Goal: Task Accomplishment & Management: Use online tool/utility

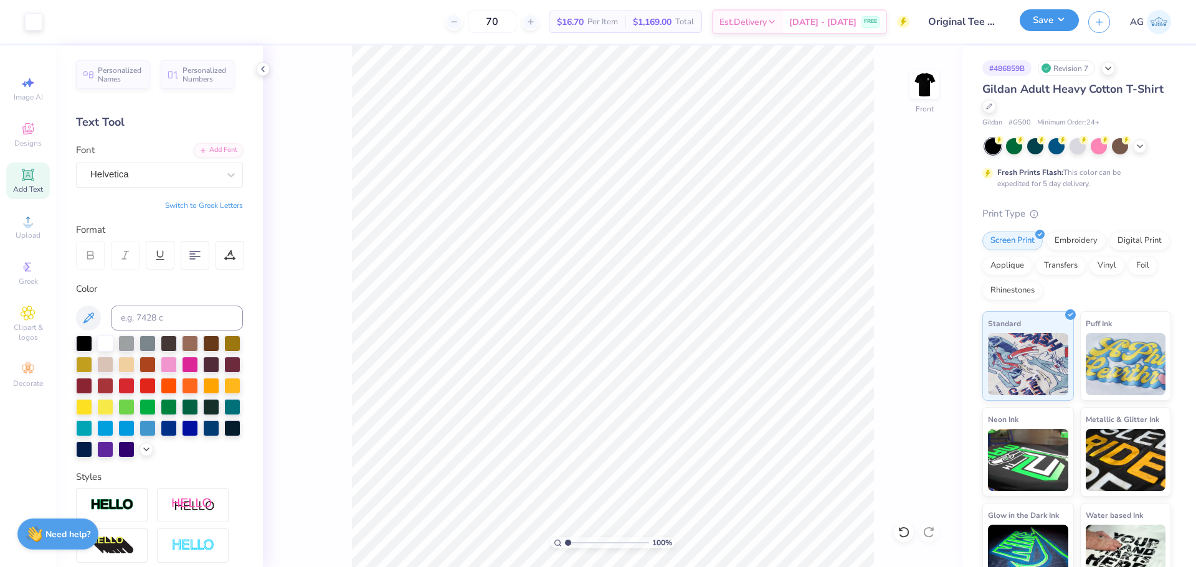
click at [1061, 23] on button "Save" at bounding box center [1048, 20] width 59 height 22
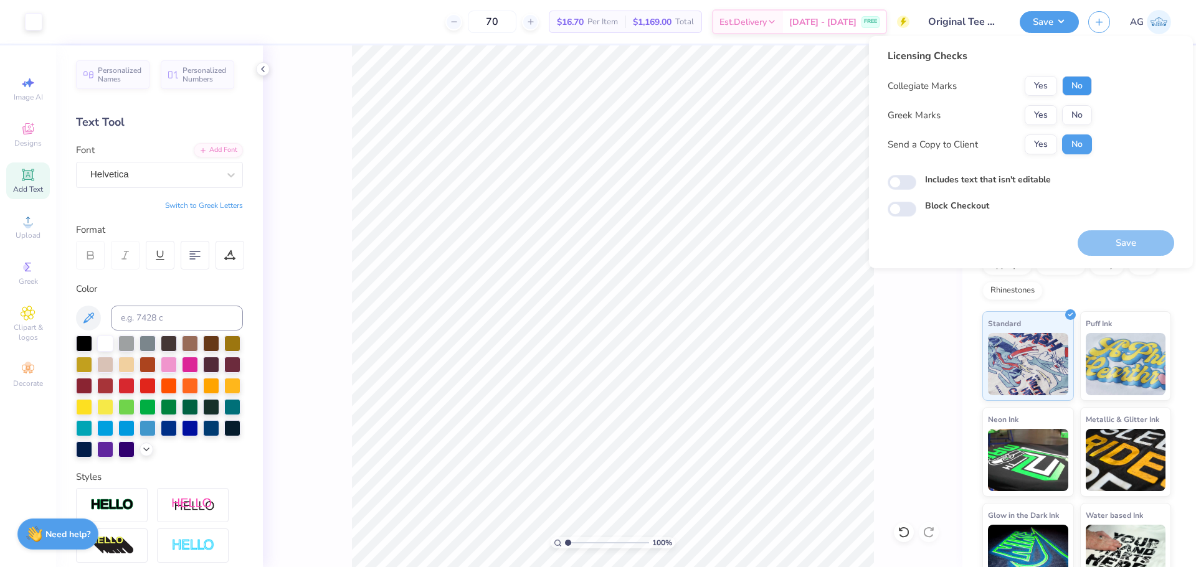
click at [1084, 84] on button "No" at bounding box center [1077, 86] width 30 height 20
click at [1041, 116] on button "Yes" at bounding box center [1040, 115] width 32 height 20
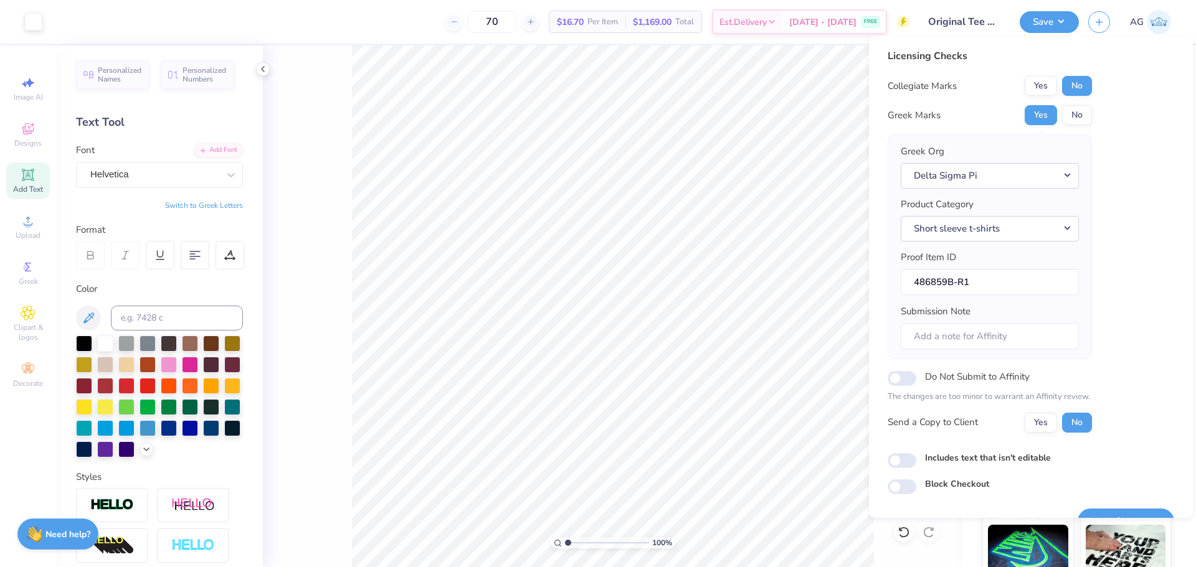
scroll to position [28, 0]
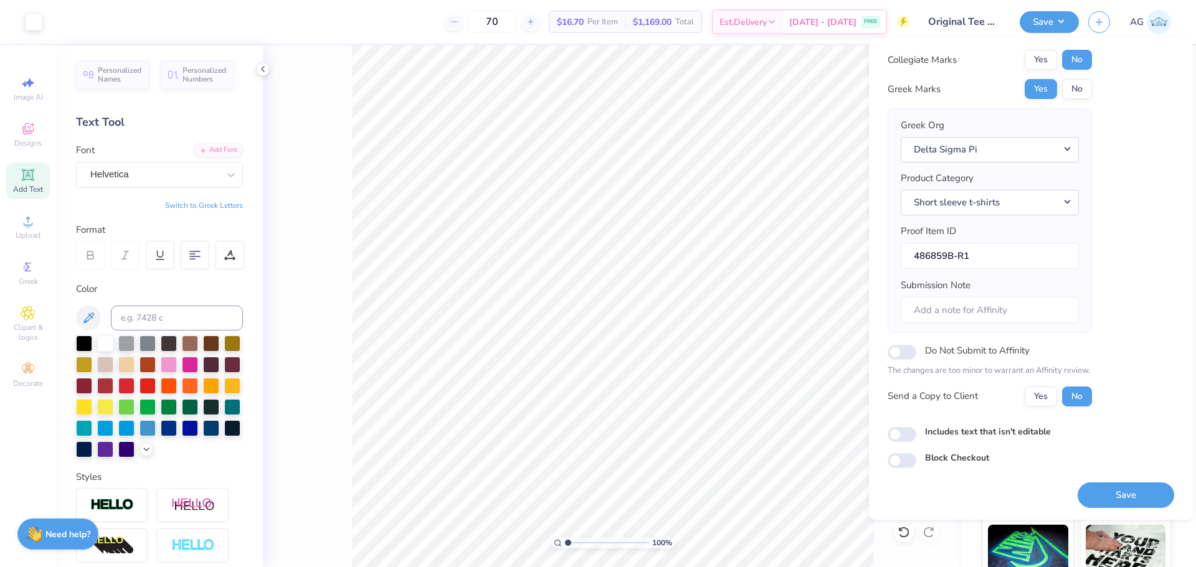
drag, startPoint x: 1118, startPoint y: 494, endPoint x: 956, endPoint y: 423, distance: 176.6
click at [1118, 494] on button "Save" at bounding box center [1125, 496] width 97 height 26
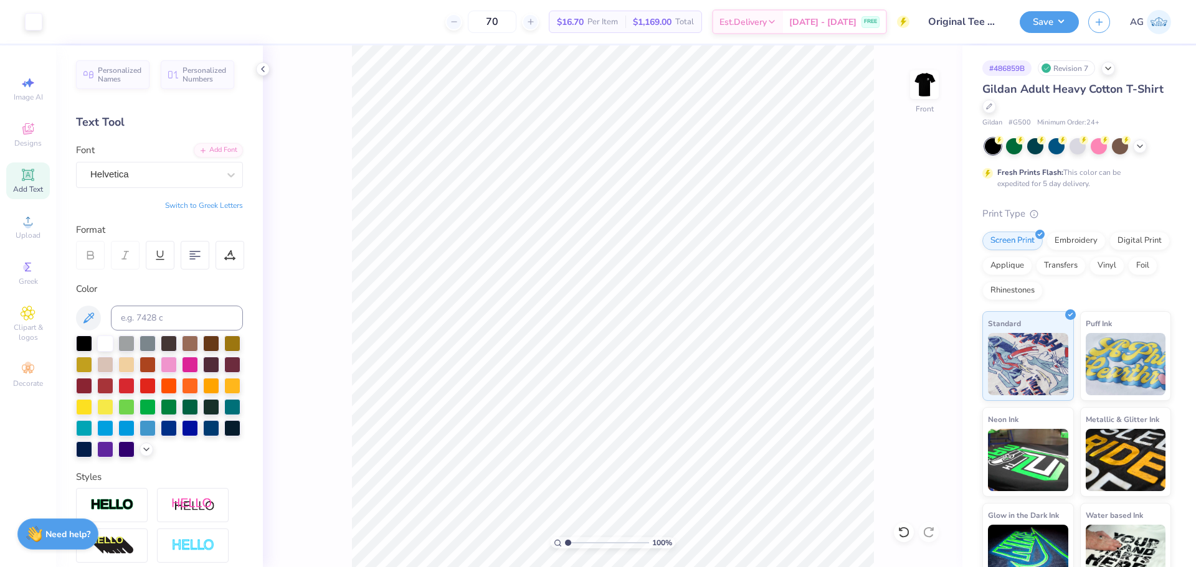
click at [943, 79] on div "100 % Front" at bounding box center [612, 306] width 699 height 522
click at [920, 82] on img at bounding box center [924, 85] width 50 height 50
drag, startPoint x: 570, startPoint y: 544, endPoint x: 602, endPoint y: 543, distance: 31.1
click at [602, 544] on input "range" at bounding box center [607, 542] width 84 height 11
type input "5.06"
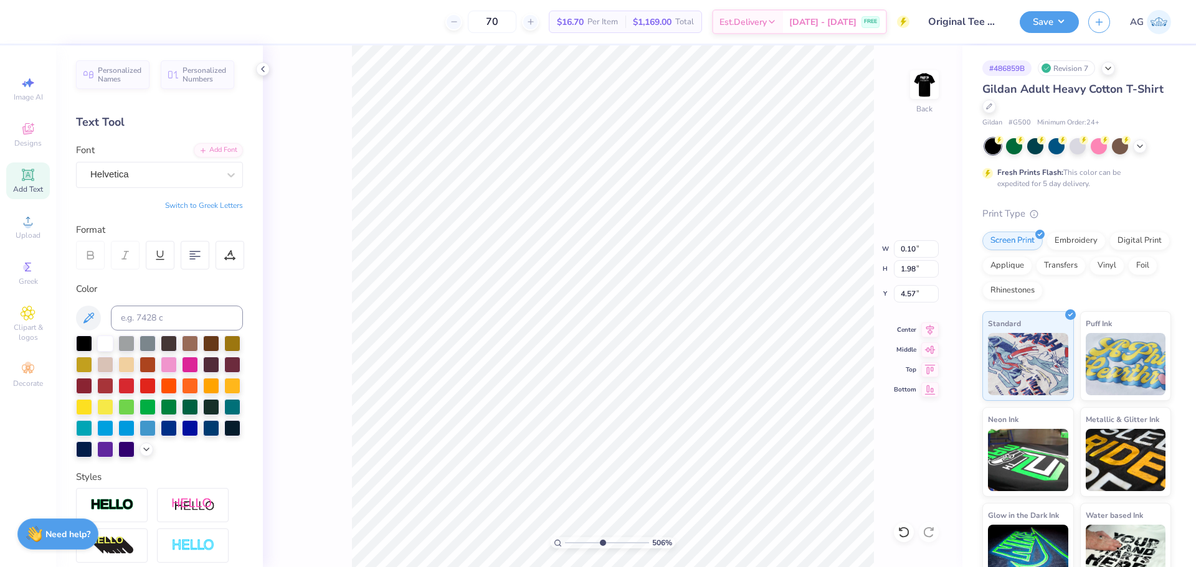
type input "0.10"
type input "1.98"
type input "4.57"
type input "2.23"
type input "2.15"
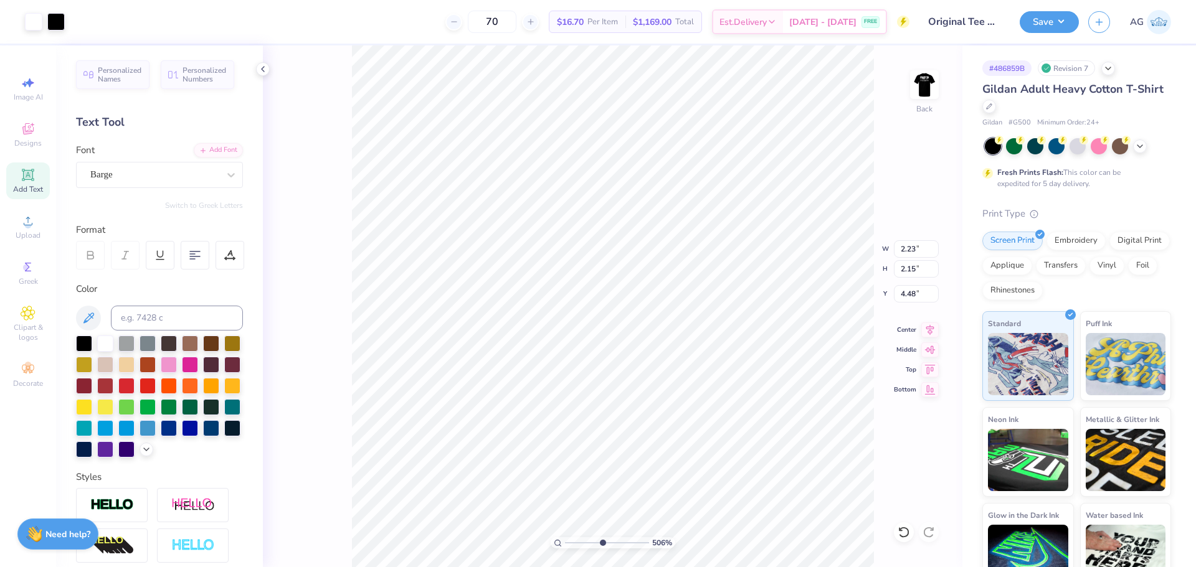
type input "4.48"
click at [27, 228] on circle at bounding box center [27, 225] width 7 height 7
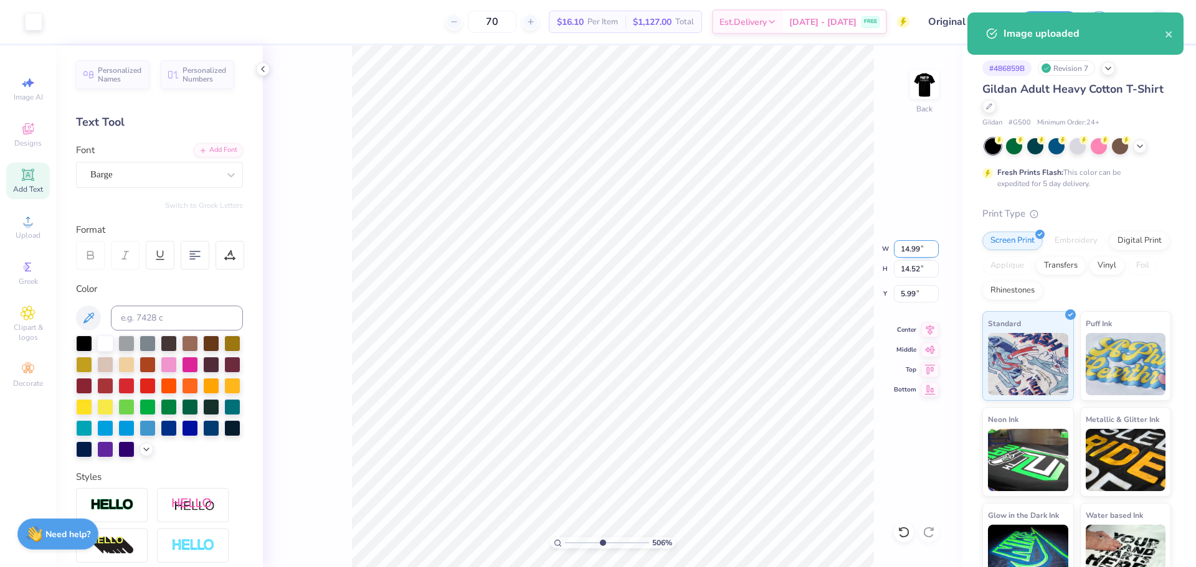
click at [929, 252] on input "14.99" at bounding box center [916, 248] width 45 height 17
type input "2.23"
type input "2.16"
type input "12.17"
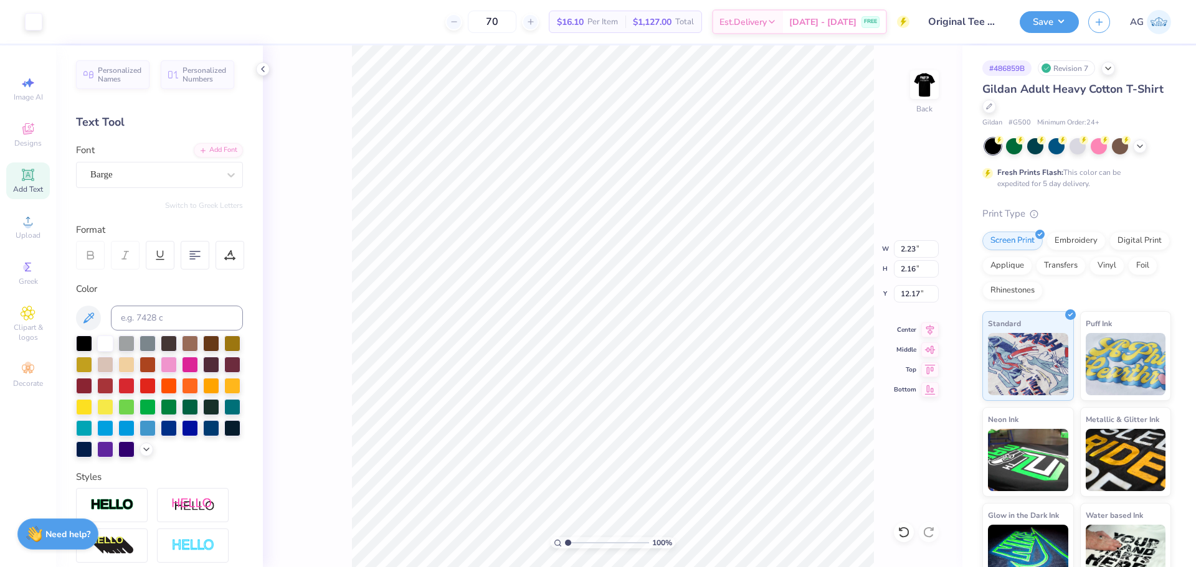
drag, startPoint x: 599, startPoint y: 544, endPoint x: 547, endPoint y: 541, distance: 52.4
type input "1"
click at [565, 541] on input "range" at bounding box center [607, 542] width 84 height 11
type input "4.39"
drag, startPoint x: 565, startPoint y: 542, endPoint x: 600, endPoint y: 539, distance: 35.1
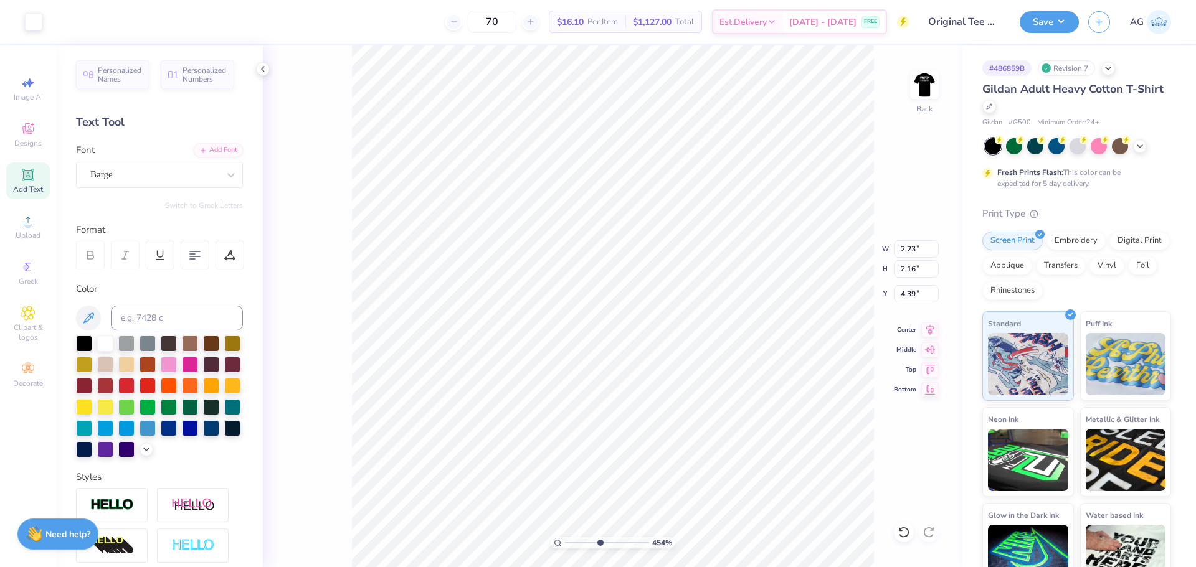
type input "4.91"
click at [600, 543] on input "range" at bounding box center [607, 542] width 84 height 11
click at [404, 567] on html "Art colors 70 $16.10 Per Item $1,127.00 Total Est. Delivery Aug 26 - 29 FREE De…" at bounding box center [598, 283] width 1196 height 567
click at [366, 567] on html "Art colors 70 $16.10 Per Item $1,127.00 Total Est. Delivery Aug 26 - 29 FREE De…" at bounding box center [598, 283] width 1196 height 567
click at [915, 299] on input "4.39" at bounding box center [916, 293] width 45 height 17
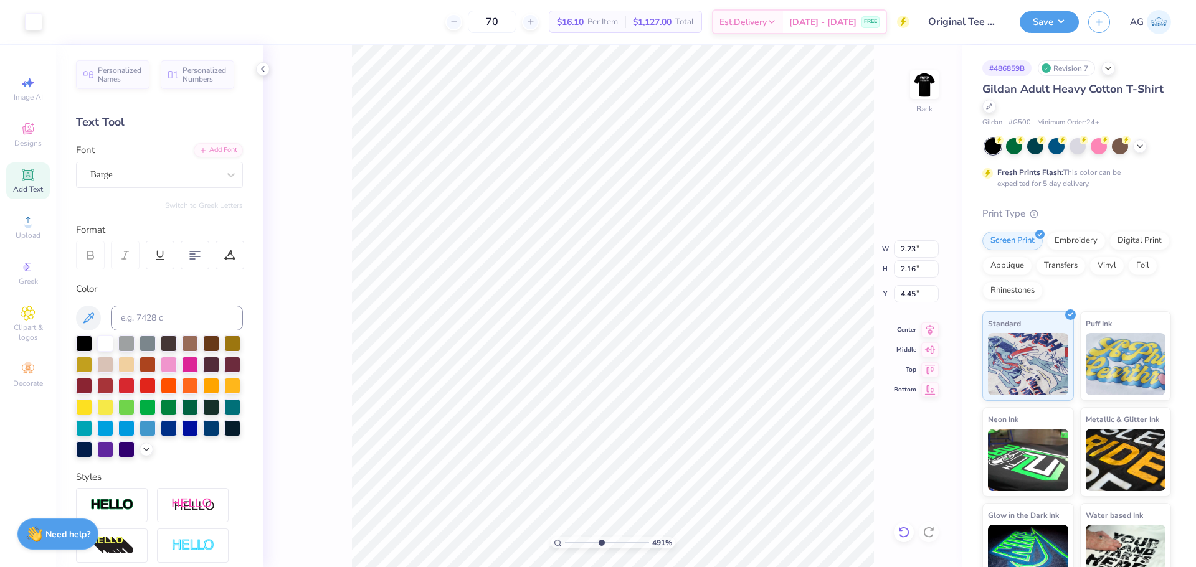
click at [906, 534] on icon at bounding box center [903, 532] width 12 height 12
type input "4.45"
click at [917, 296] on input "4.45" at bounding box center [916, 293] width 45 height 17
type input "4.48"
drag, startPoint x: 598, startPoint y: 541, endPoint x: 519, endPoint y: 532, distance: 79.6
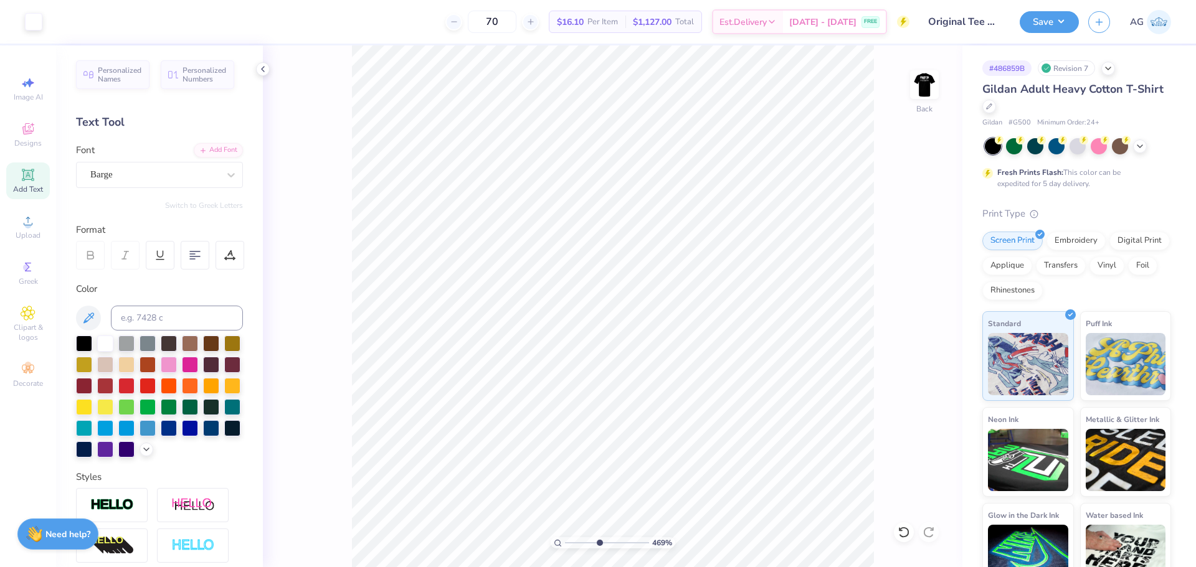
type input "1"
click at [565, 537] on input "range" at bounding box center [607, 542] width 84 height 11
click at [1065, 15] on button "Save" at bounding box center [1048, 20] width 59 height 22
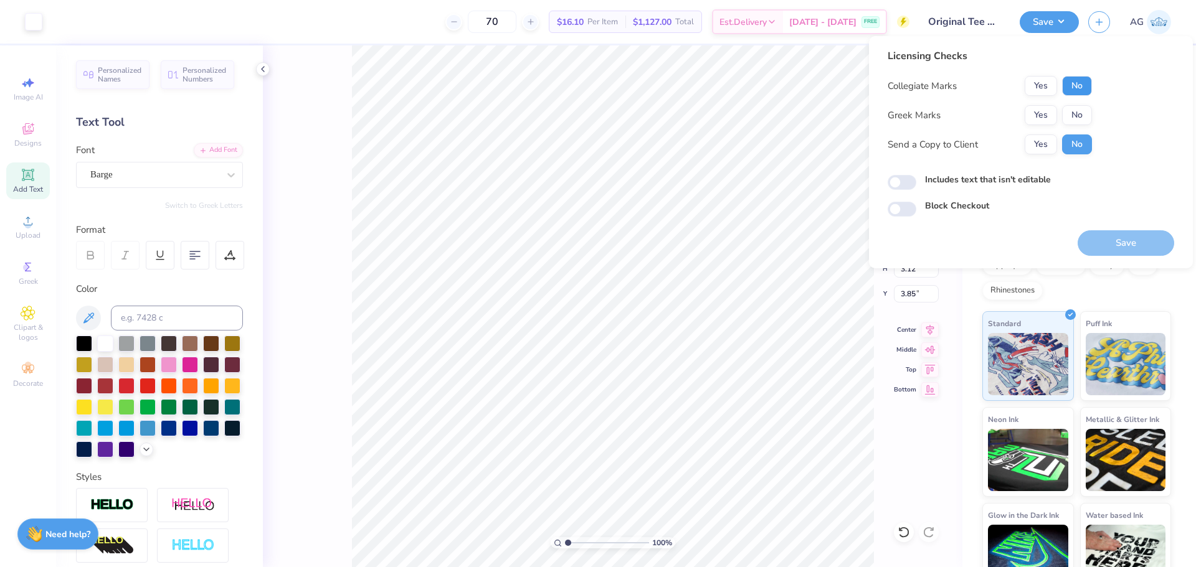
click at [1080, 84] on button "No" at bounding box center [1077, 86] width 30 height 20
click at [1039, 108] on button "Yes" at bounding box center [1040, 115] width 32 height 20
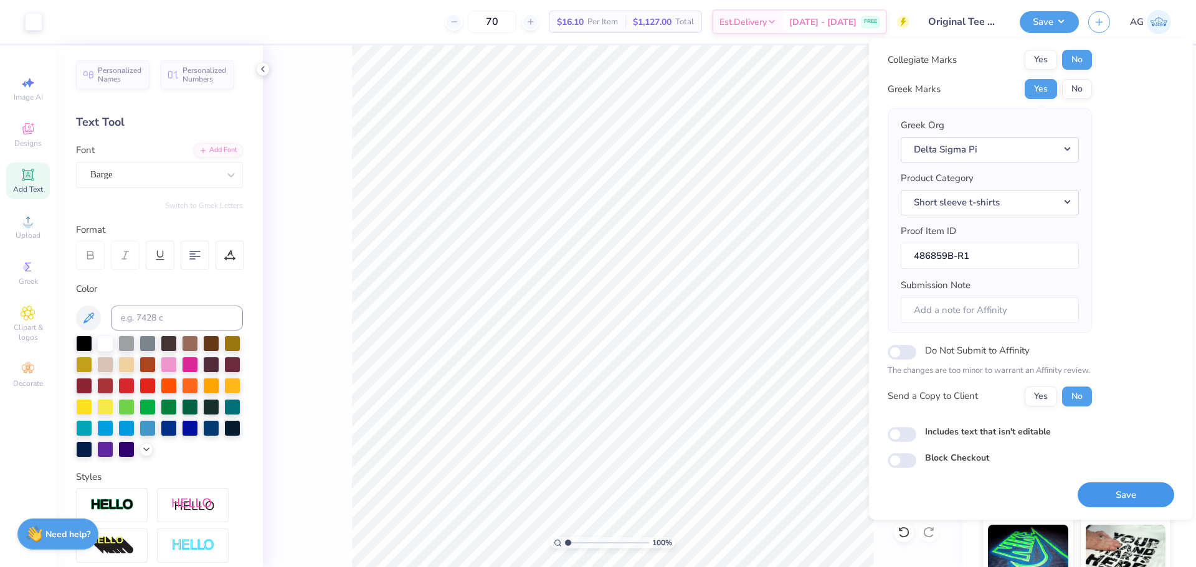
click at [1132, 494] on button "Save" at bounding box center [1125, 496] width 97 height 26
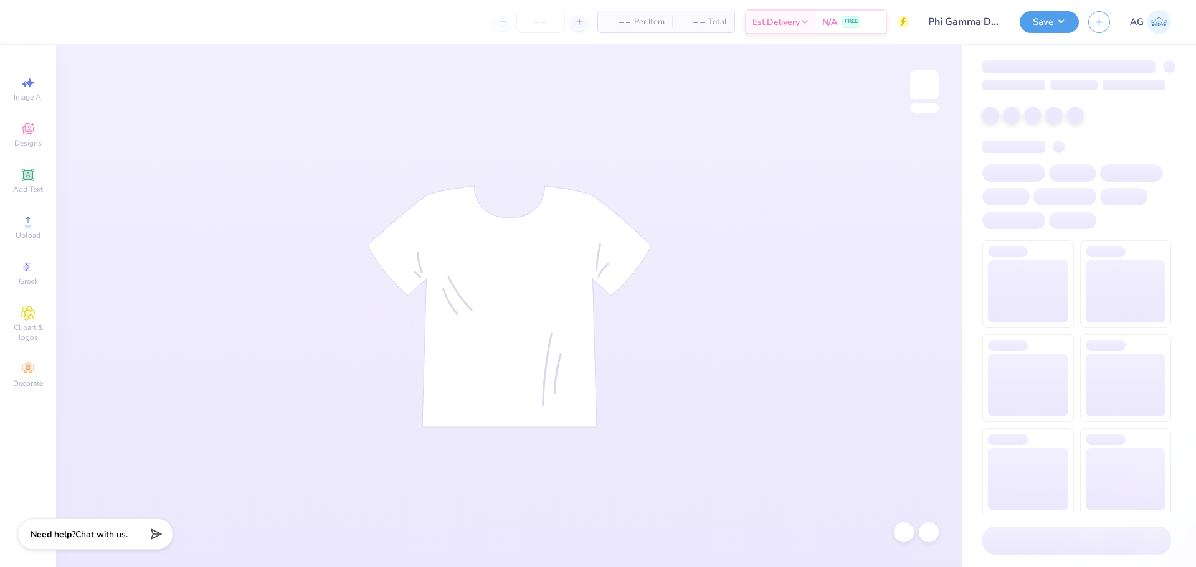
type input "Phi Gamma Delta"
type input "24"
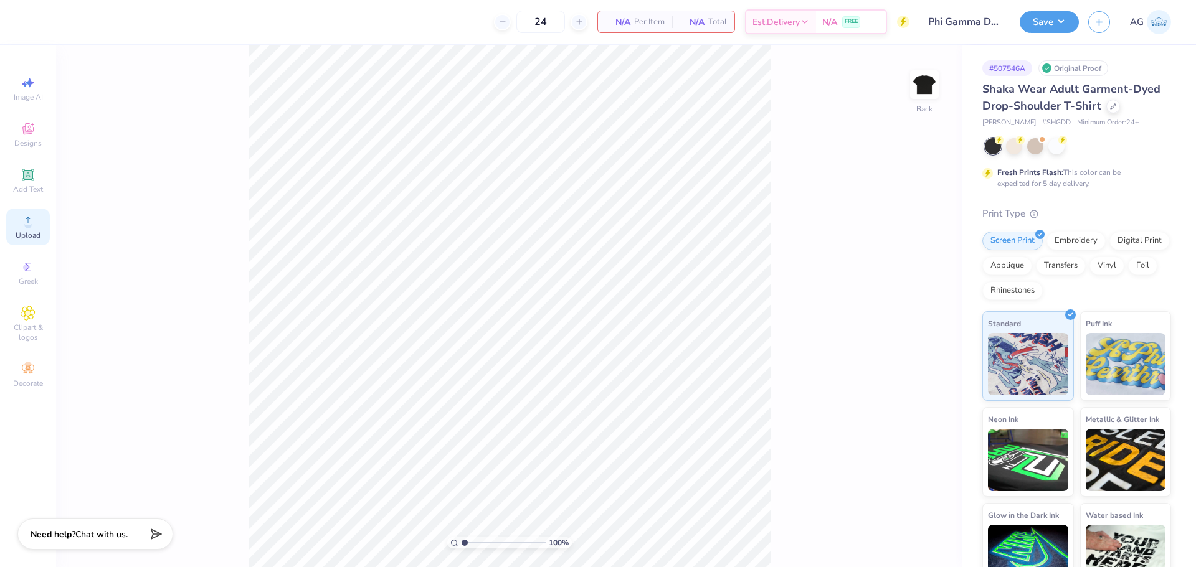
click at [36, 230] on span "Upload" at bounding box center [28, 235] width 25 height 10
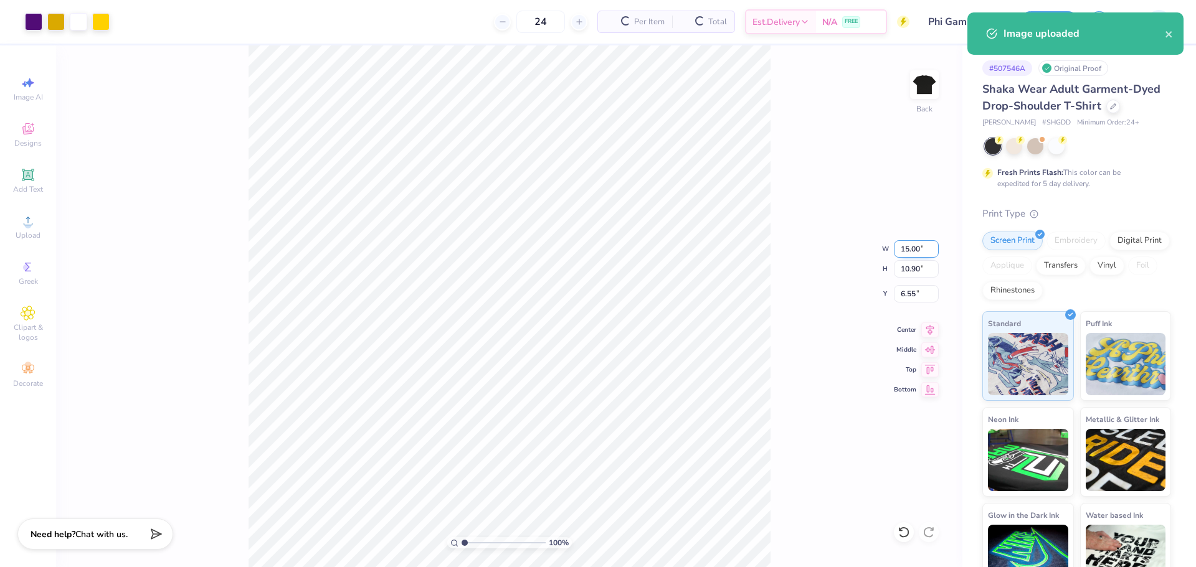
click at [915, 245] on input "15.00" at bounding box center [916, 248] width 45 height 17
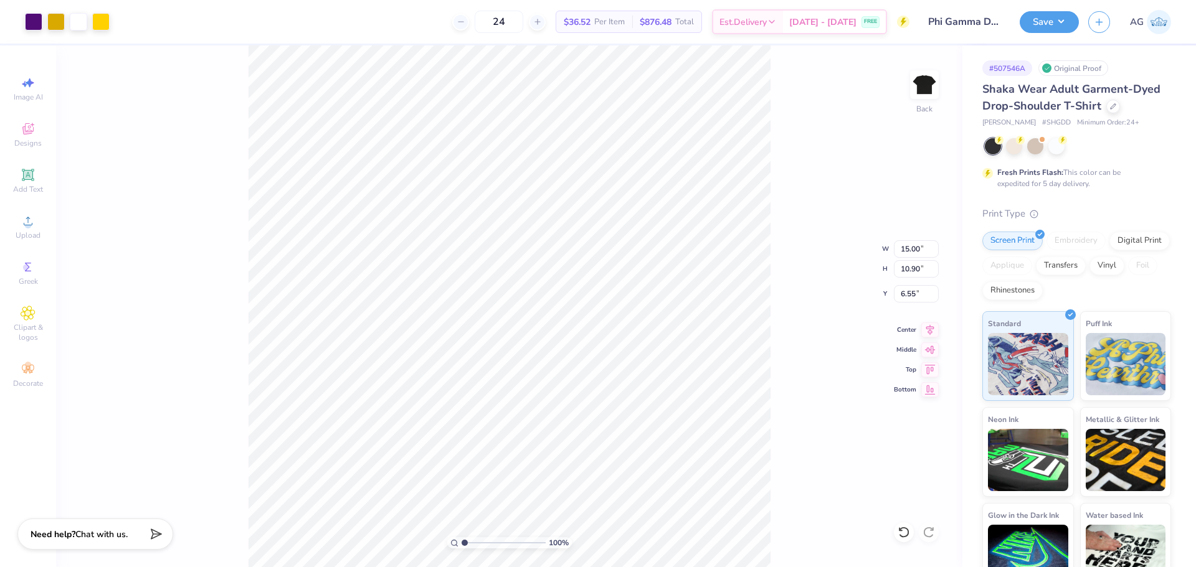
click at [112, 27] on div "Art colors 24 $36.52 Per Item $876.48 Total Est. Delivery Aug 26 - 29 FREE Desi…" at bounding box center [598, 22] width 1196 height 44
click at [106, 24] on div at bounding box center [100, 20] width 17 height 17
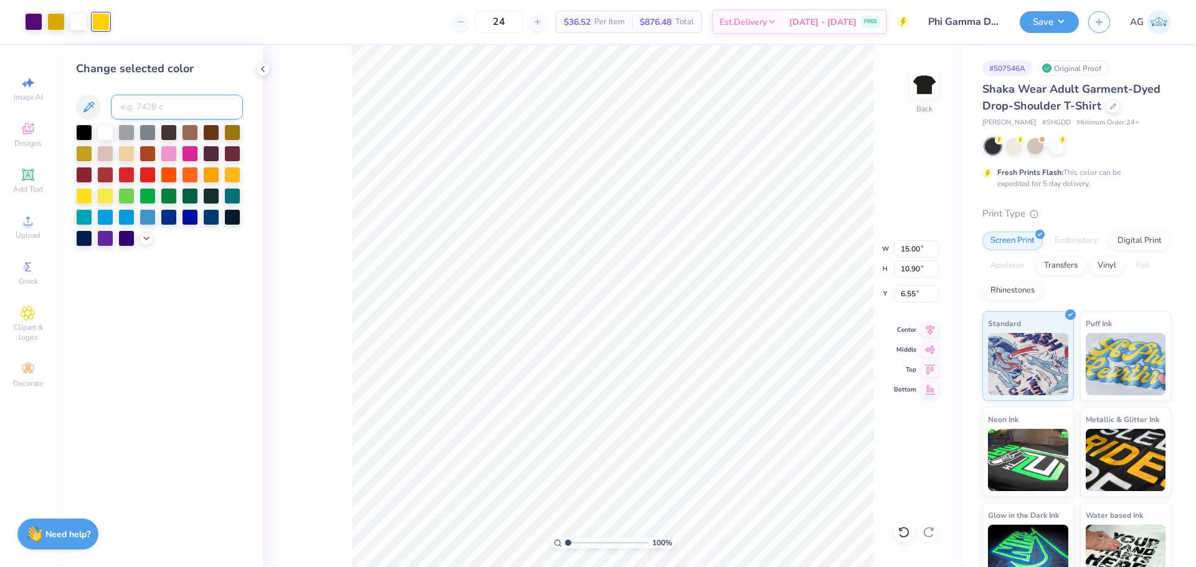
click at [187, 111] on input at bounding box center [177, 107] width 132 height 25
type input "110"
type input "v"
click at [303, 361] on div "100 % Back W 15.00 15.00 " H 10.90 10.90 " Y 6.55 6.55 " Center Middle Top Bott…" at bounding box center [612, 306] width 699 height 522
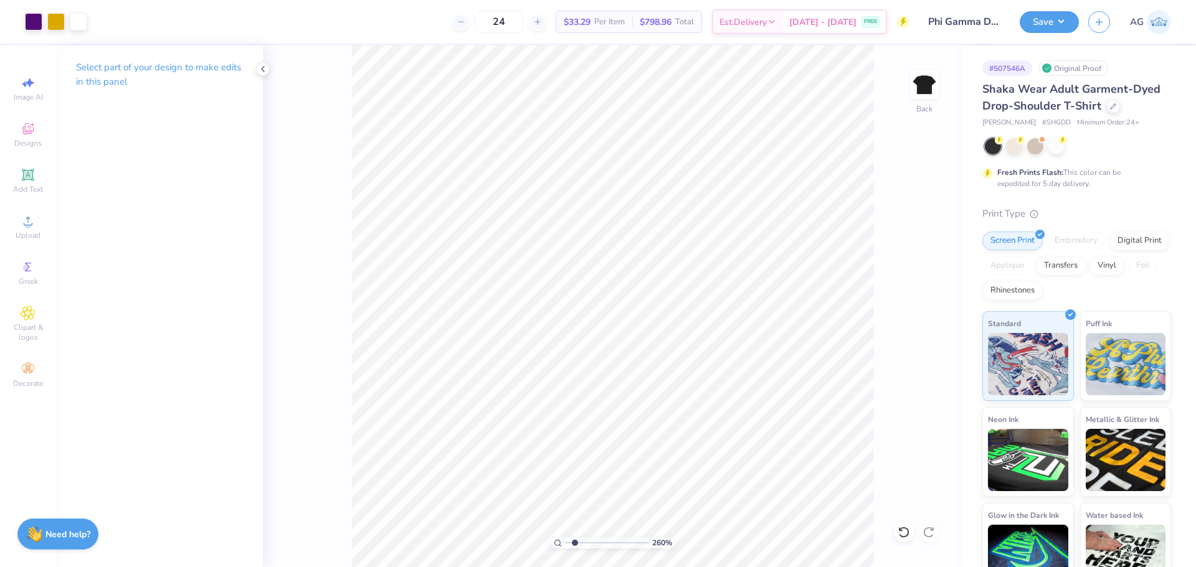
drag, startPoint x: 569, startPoint y: 545, endPoint x: 575, endPoint y: 541, distance: 7.6
type input "1.86"
click at [575, 541] on input "range" at bounding box center [607, 542] width 84 height 11
click at [911, 251] on input "15.00" at bounding box center [916, 248] width 45 height 17
type input "12.00"
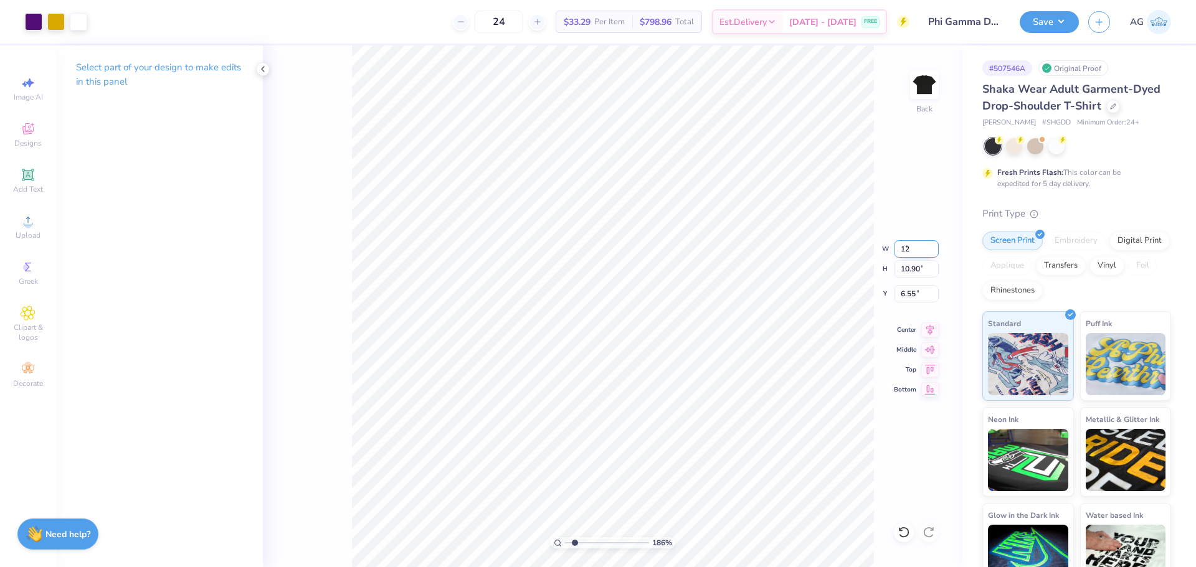
type input "8.72"
click at [897, 293] on input "7.64" at bounding box center [916, 293] width 45 height 17
type input "3.00"
drag, startPoint x: 574, startPoint y: 542, endPoint x: 551, endPoint y: 536, distance: 23.1
type input "1"
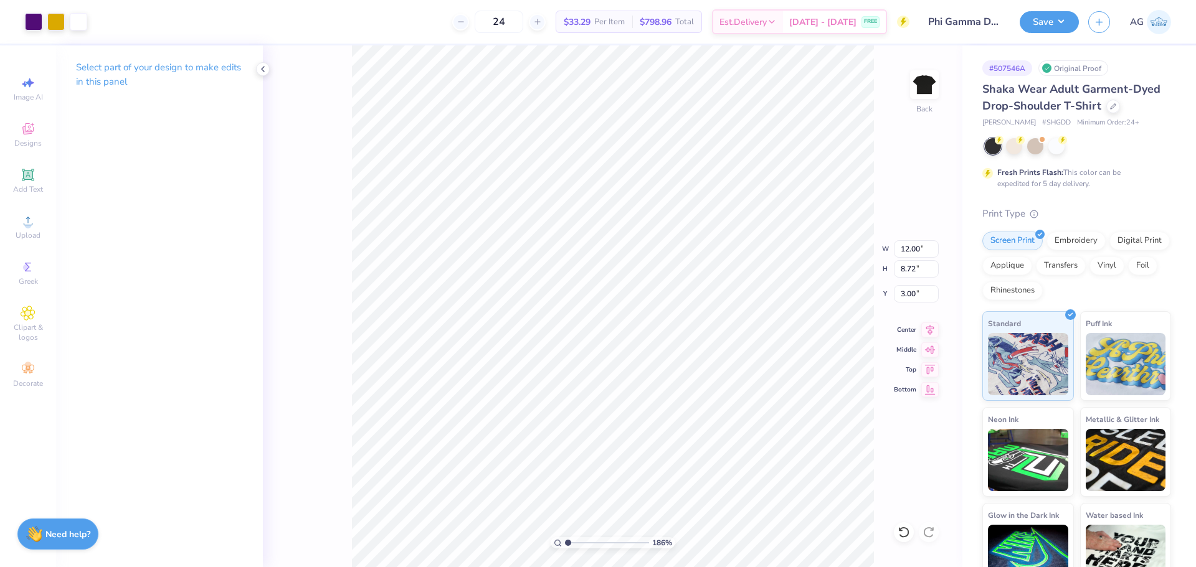
click at [565, 537] on input "range" at bounding box center [607, 542] width 84 height 11
click at [914, 256] on input "12.00" at bounding box center [916, 248] width 45 height 17
type input "12.50"
type input "9.08"
click at [914, 291] on input "2.82" at bounding box center [916, 293] width 45 height 17
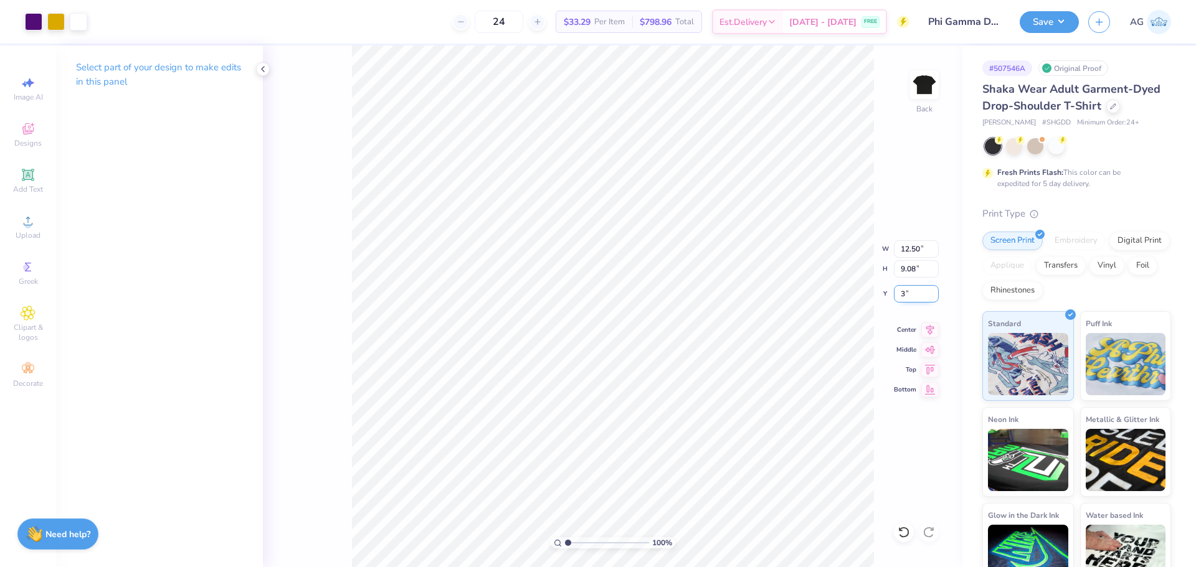
type input "3.00"
click at [1060, 21] on button "Save" at bounding box center [1048, 20] width 59 height 22
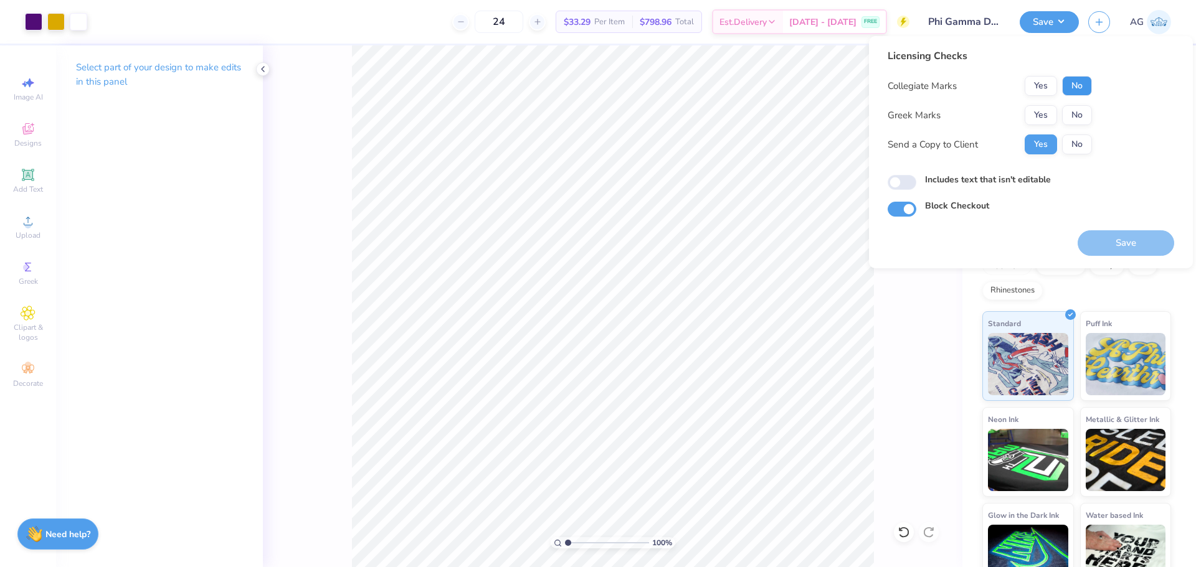
click at [1082, 87] on button "No" at bounding box center [1077, 86] width 30 height 20
click at [1045, 115] on button "Yes" at bounding box center [1040, 115] width 32 height 20
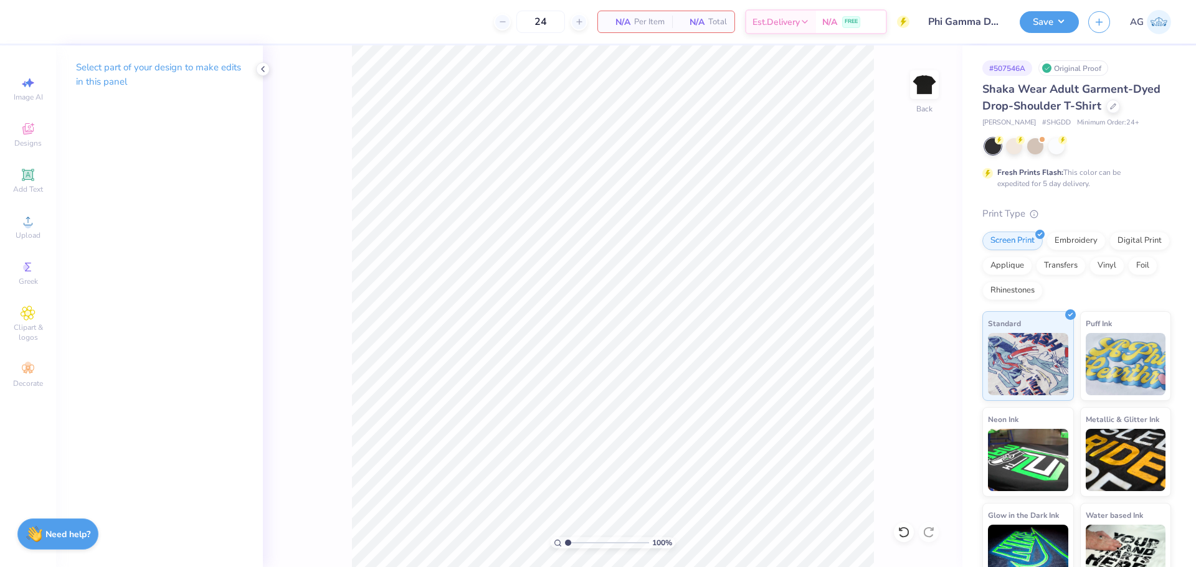
click at [52, 219] on div "Image AI Designs Add Text Upload Greek Clipart & logos Decorate" at bounding box center [28, 306] width 56 height 522
click at [26, 228] on icon at bounding box center [28, 221] width 15 height 15
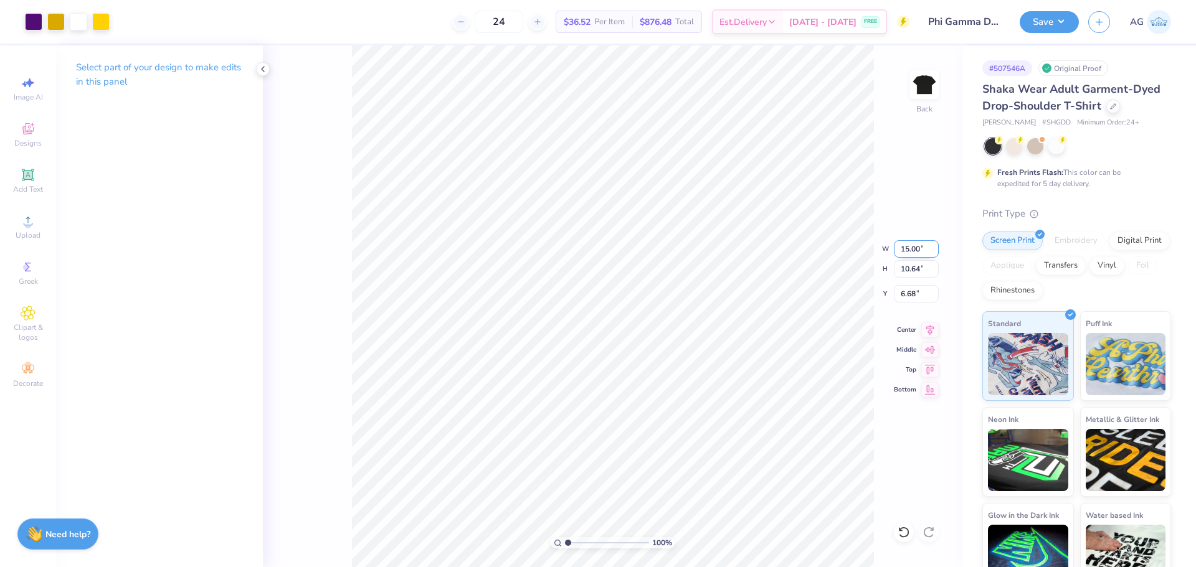
click at [915, 256] on input "15.00" at bounding box center [916, 248] width 45 height 17
type input "12.50"
type input "8.87"
click at [909, 291] on input "7.57" at bounding box center [916, 293] width 45 height 17
type input "3.00"
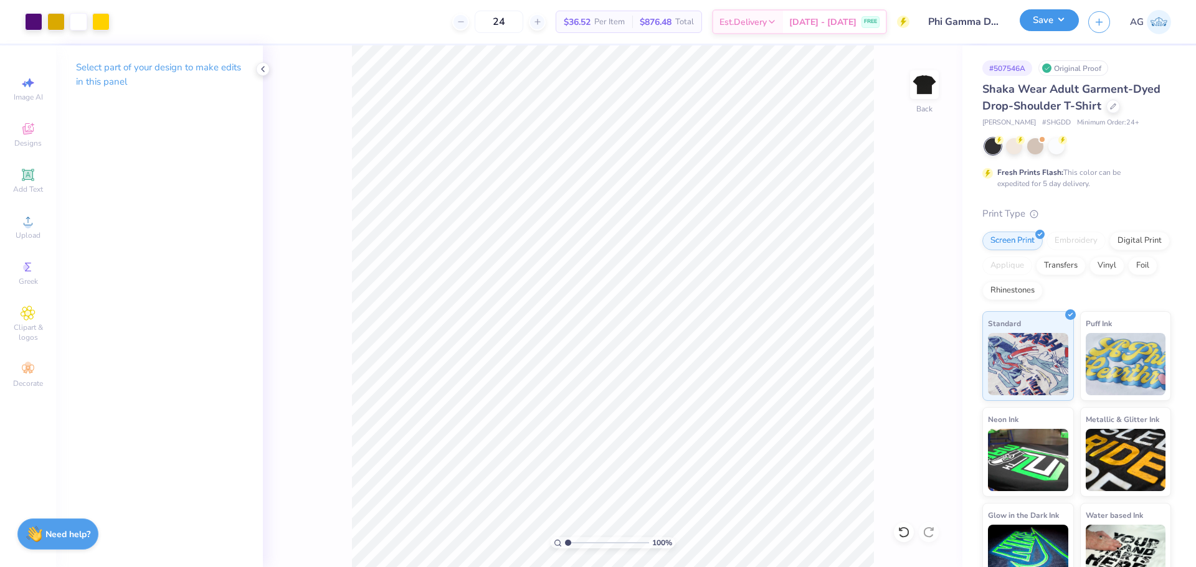
click at [1036, 24] on button "Save" at bounding box center [1048, 20] width 59 height 22
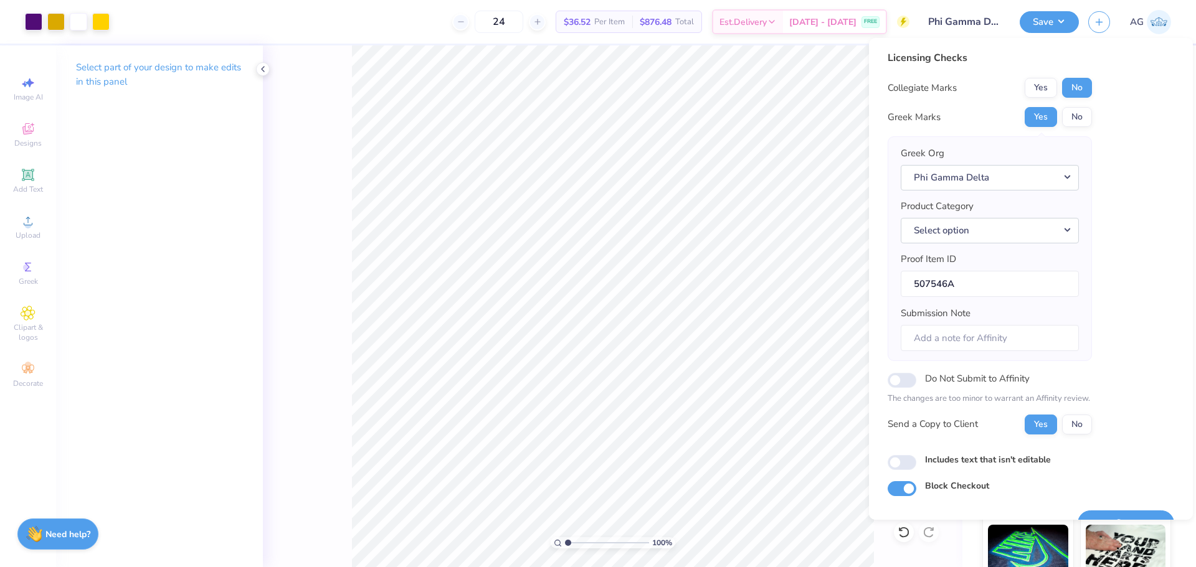
scroll to position [28, 0]
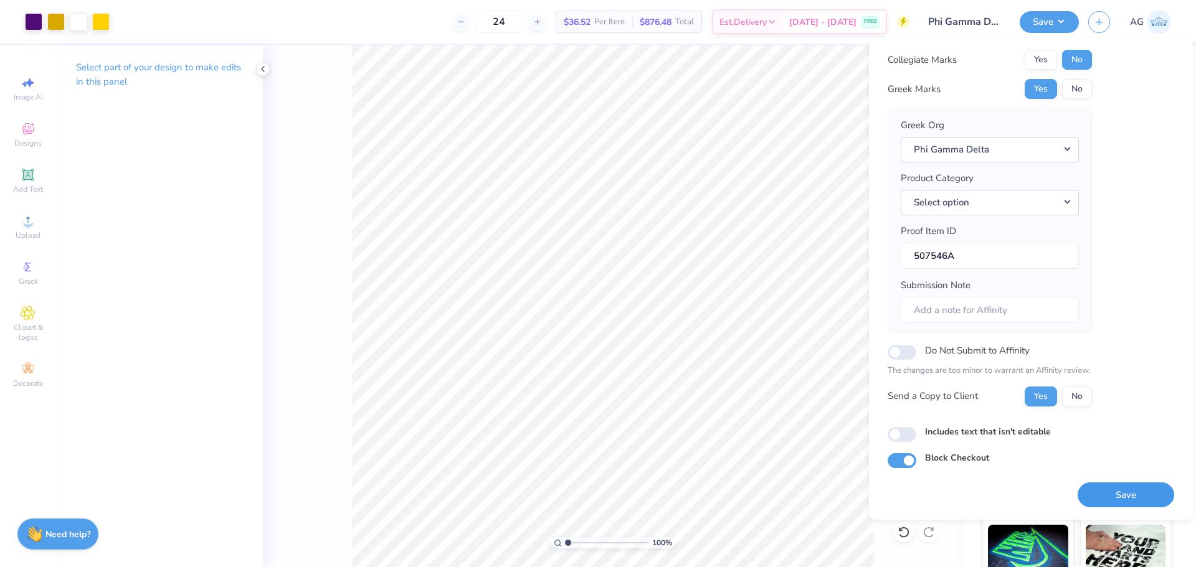
click at [1105, 503] on button "Save" at bounding box center [1125, 496] width 97 height 26
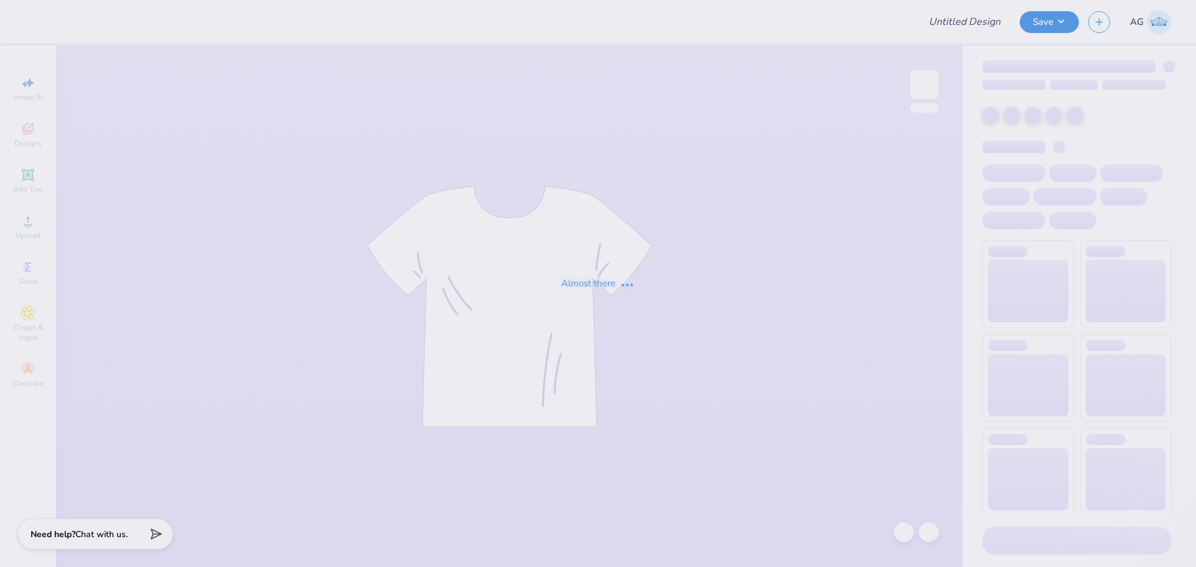
type input "PKA Fall 25 Rush"
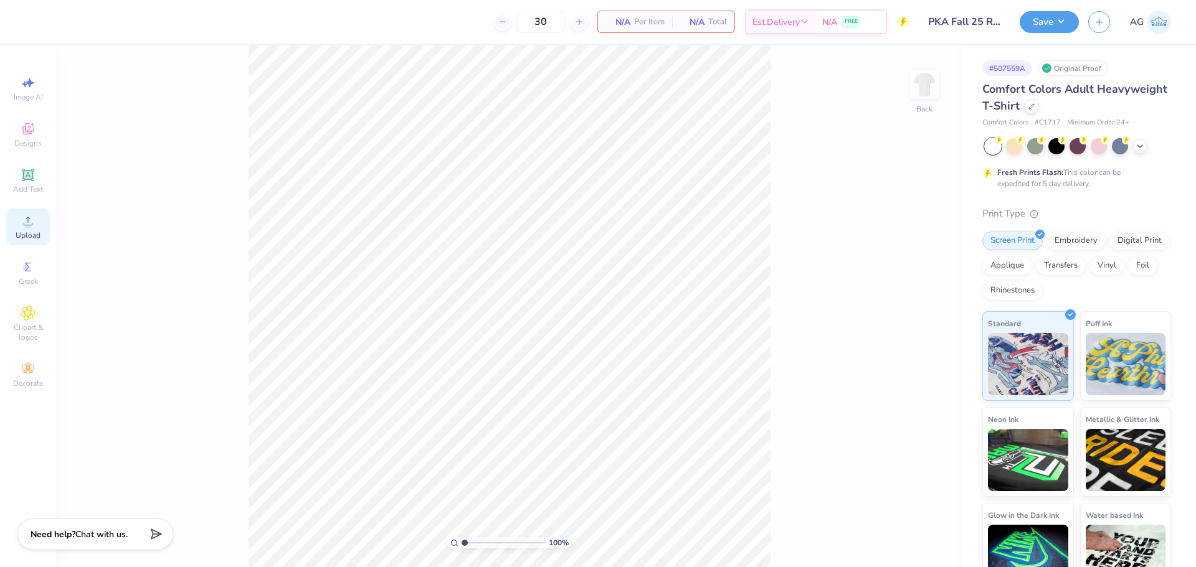
click at [27, 214] on icon at bounding box center [28, 221] width 15 height 15
click at [27, 186] on span "Add Text" at bounding box center [28, 189] width 30 height 10
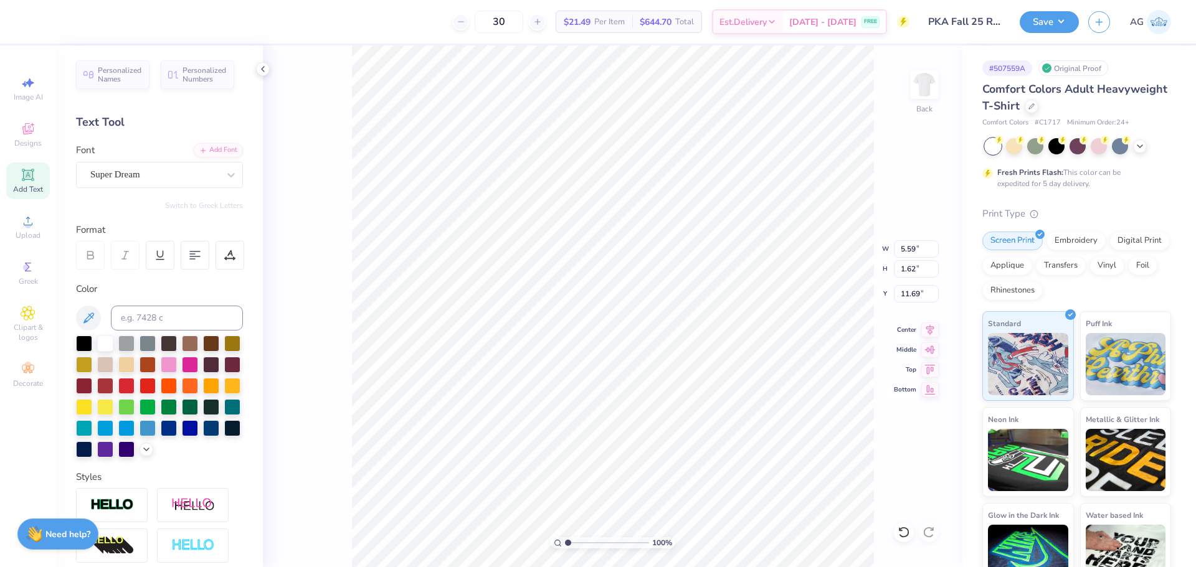
scroll to position [11, 2]
type textarea "2025"
click at [204, 143] on div "Personalized Names Personalized Numbers Text Tool Add Font Font Super Dream Swi…" at bounding box center [159, 306] width 207 height 522
click at [207, 148] on div "Add Font" at bounding box center [218, 149] width 49 height 14
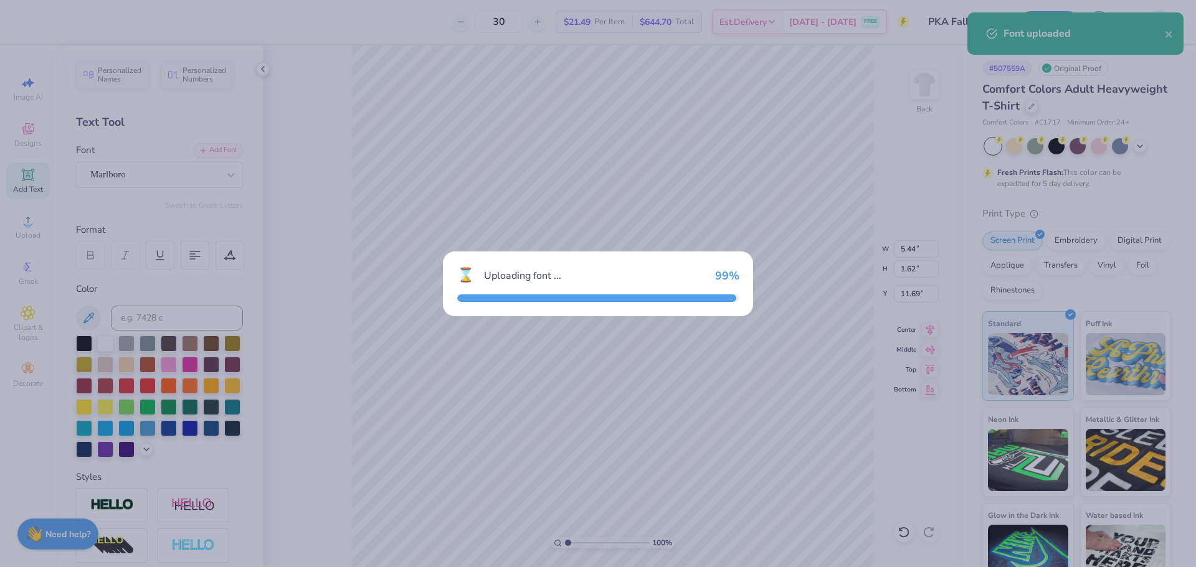
type input "3.66"
type input "1.61"
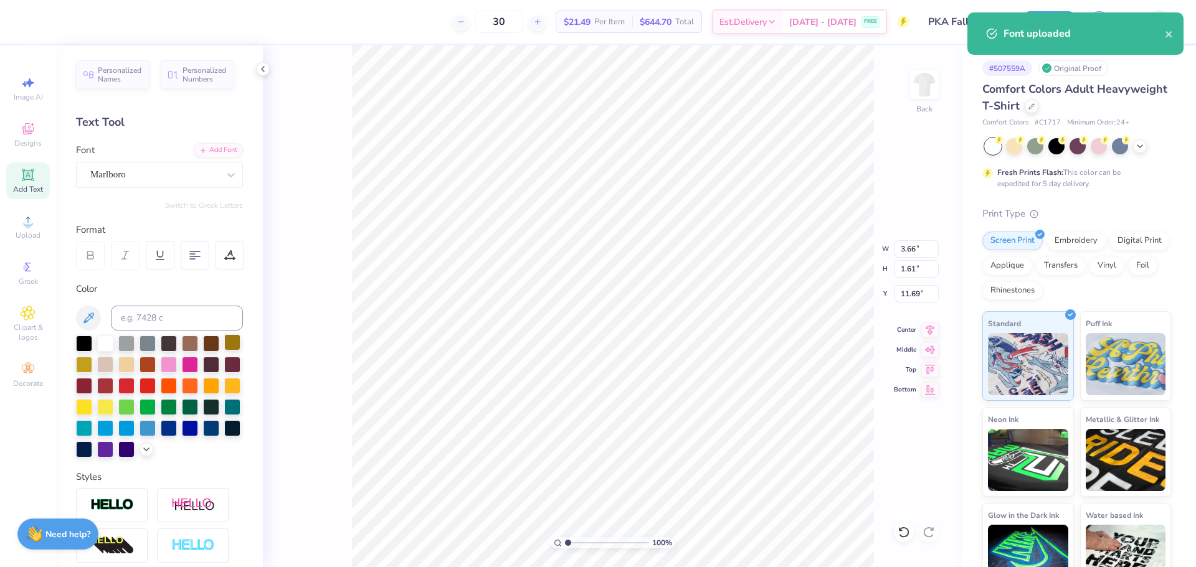
drag, startPoint x: 83, startPoint y: 348, endPoint x: 85, endPoint y: 361, distance: 13.8
click at [83, 348] on div at bounding box center [84, 344] width 16 height 16
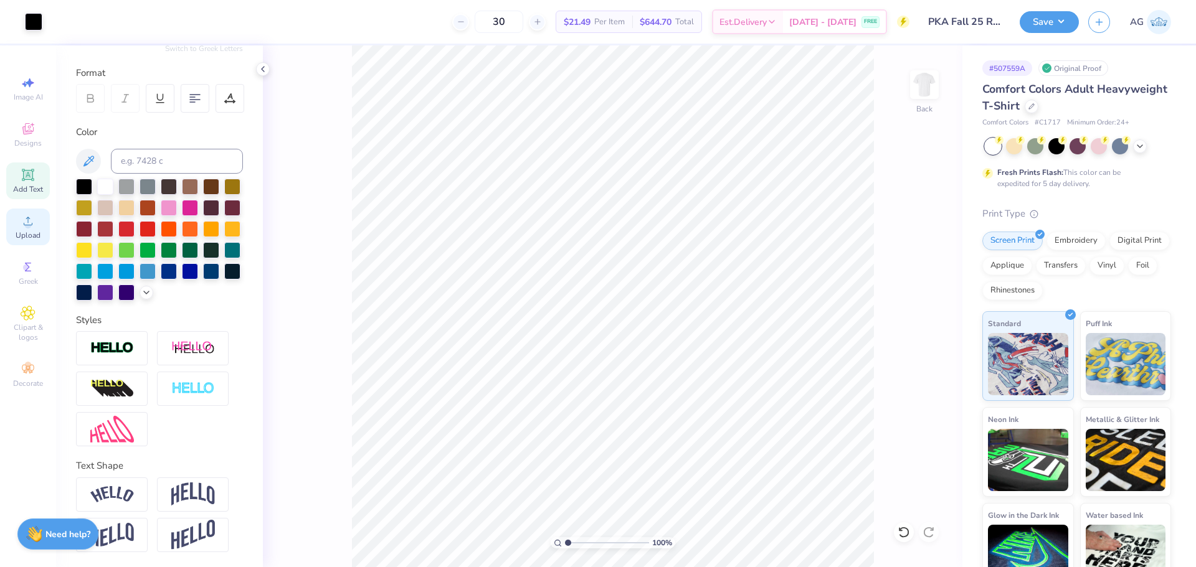
click at [38, 214] on div "Upload" at bounding box center [28, 227] width 44 height 37
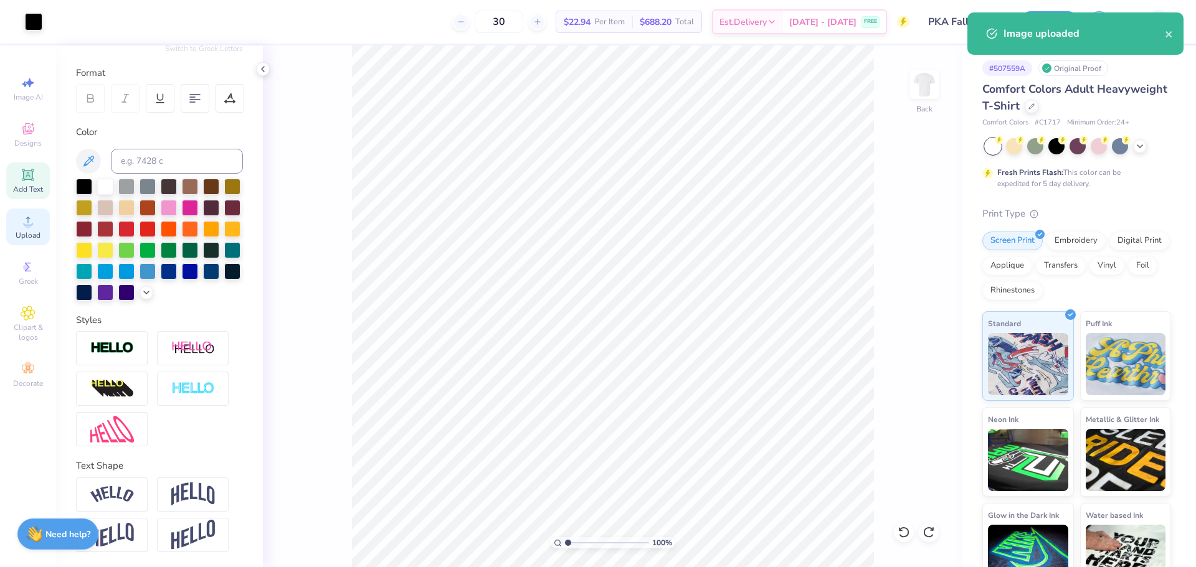
drag, startPoint x: 29, startPoint y: 265, endPoint x: 35, endPoint y: 226, distance: 39.2
click at [37, 227] on div "Image AI Designs Add Text Upload Greek Clipart & logos Decorate" at bounding box center [28, 231] width 44 height 323
click at [35, 225] on icon at bounding box center [28, 221] width 15 height 15
type input "3.28"
type input "7.08"
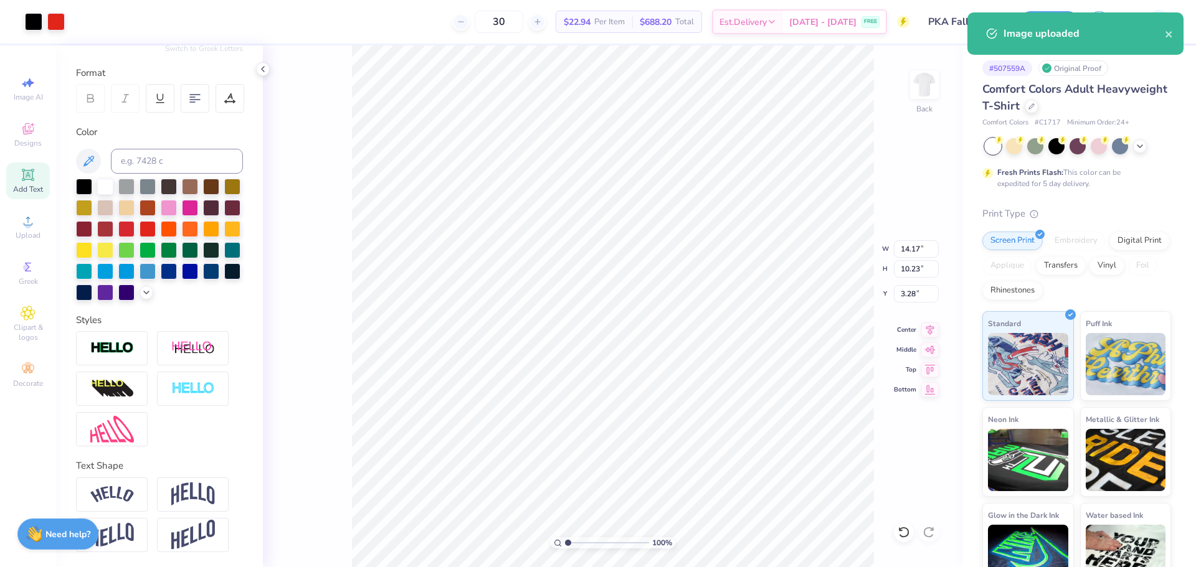
type input "5.11"
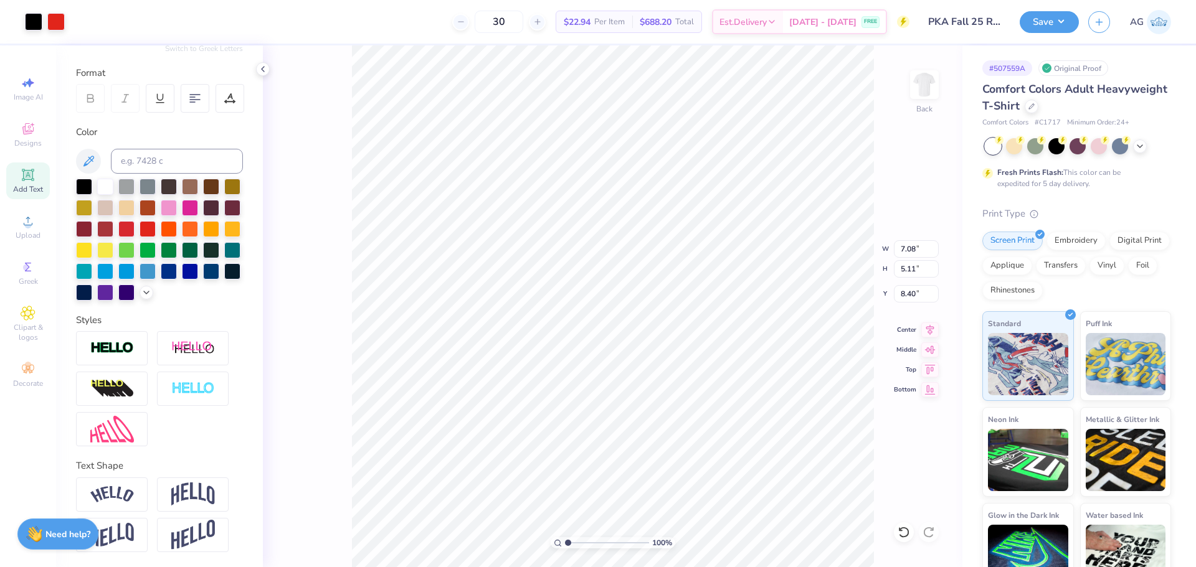
type input "7.71"
type input "12.69"
type input "5.54"
type input "0.38"
type input "12.50"
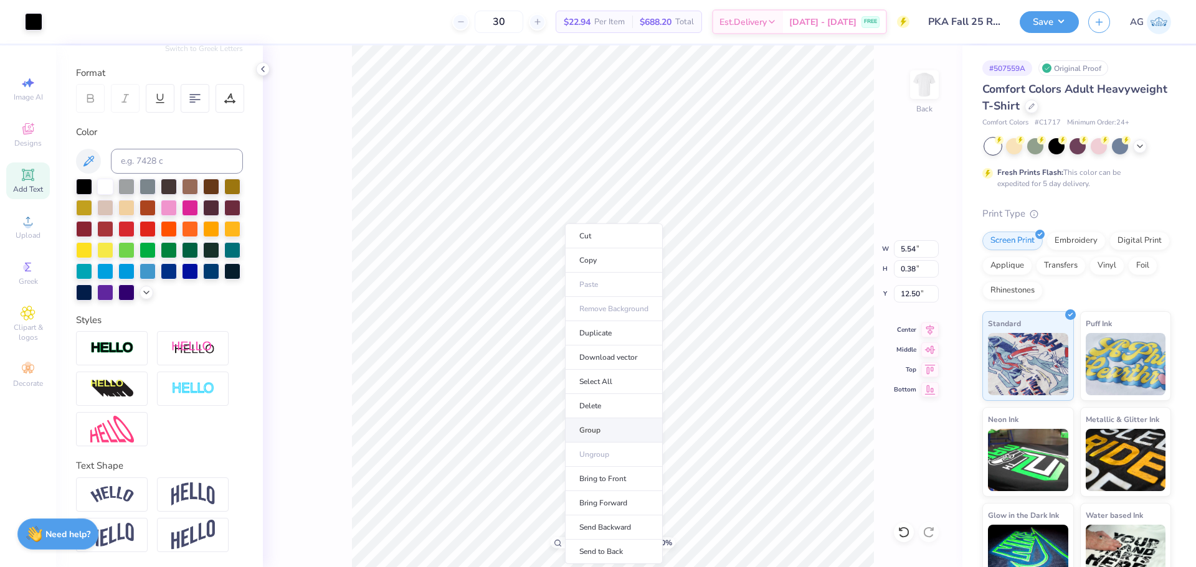
click at [612, 425] on li "Group" at bounding box center [614, 430] width 98 height 24
type input "7.08"
type input "5.16"
type input "7.71"
click at [928, 328] on icon at bounding box center [929, 328] width 17 height 15
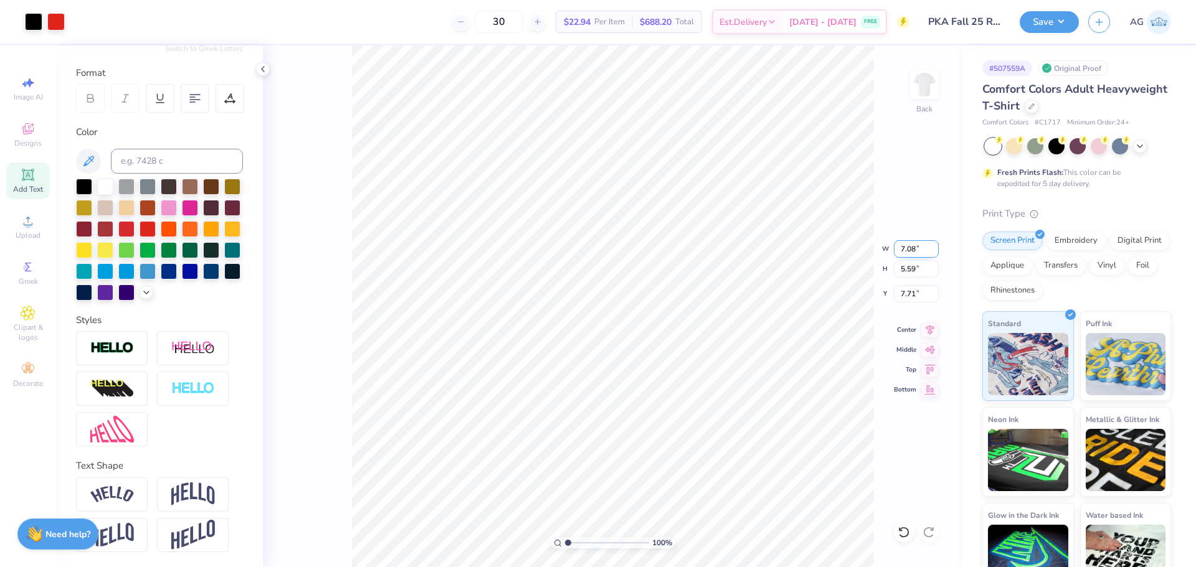
click at [902, 253] on input "7.08" at bounding box center [916, 248] width 45 height 17
type input "3.50"
type input "2.76"
type input "9.13"
type input "5.97"
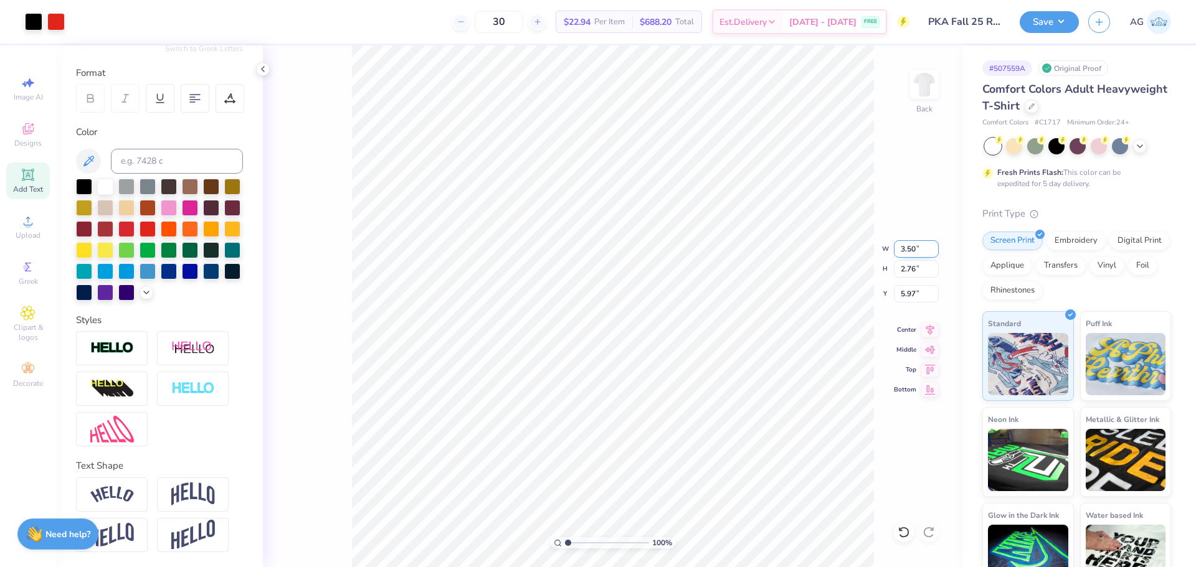
click at [915, 252] on input "3.50" at bounding box center [916, 248] width 45 height 17
type input "3.00"
type input "2.37"
click at [922, 295] on input "6.17" at bounding box center [916, 293] width 45 height 17
type input "3.00"
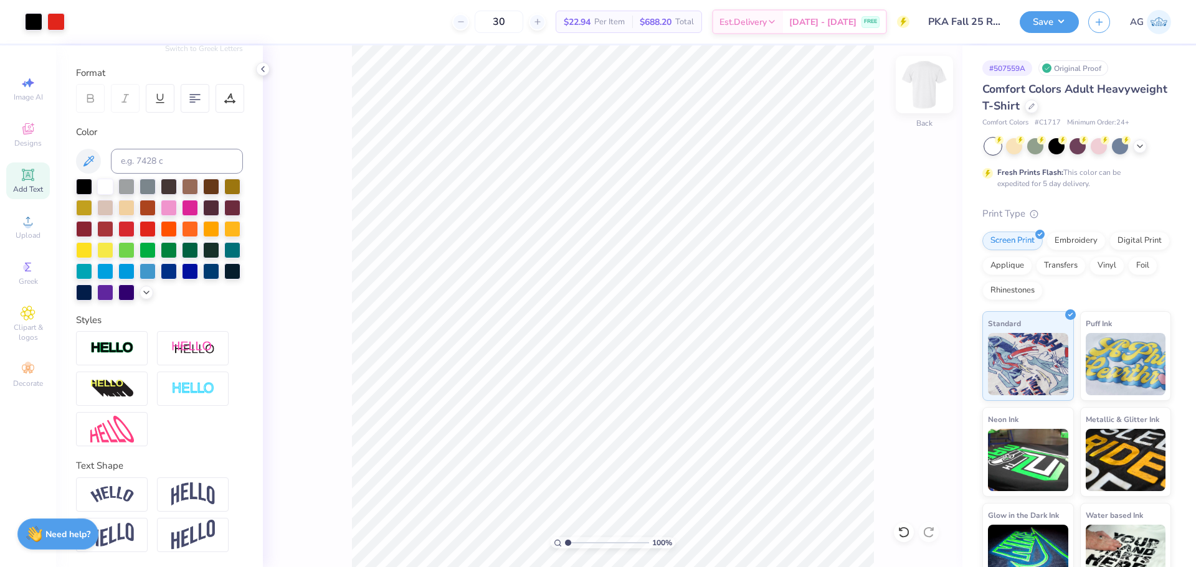
click at [935, 79] on img at bounding box center [924, 85] width 50 height 50
click at [32, 227] on icon at bounding box center [28, 221] width 15 height 15
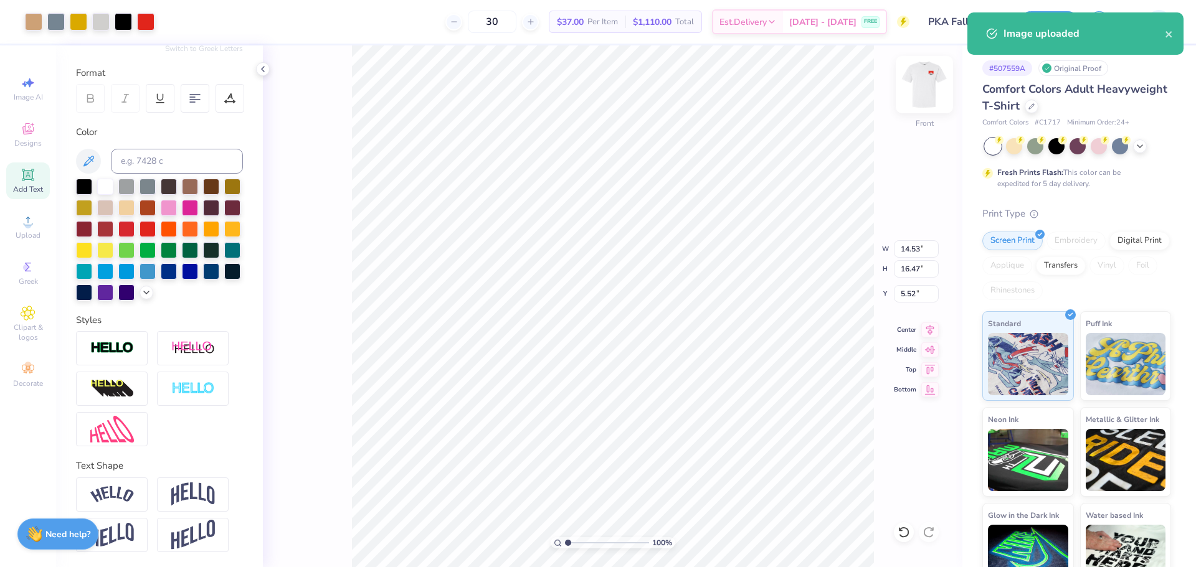
click at [930, 71] on img at bounding box center [924, 85] width 50 height 50
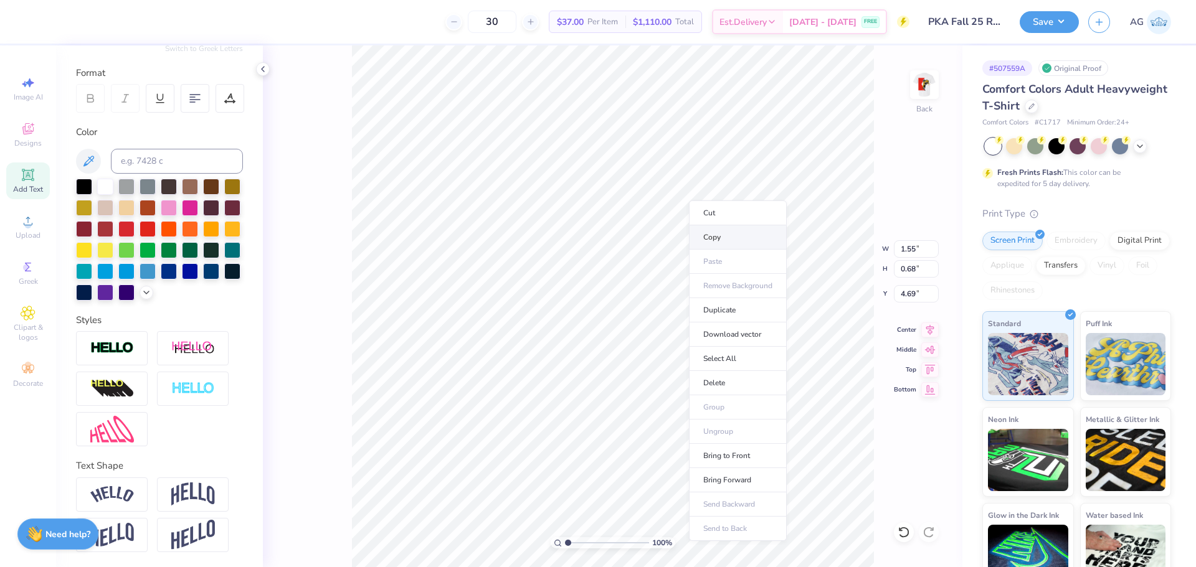
click at [724, 239] on li "Copy" at bounding box center [738, 237] width 98 height 24
click at [912, 77] on img at bounding box center [924, 85] width 50 height 50
click at [562, 286] on li "Paste" at bounding box center [567, 285] width 98 height 24
type input "1.58"
type input "0.69"
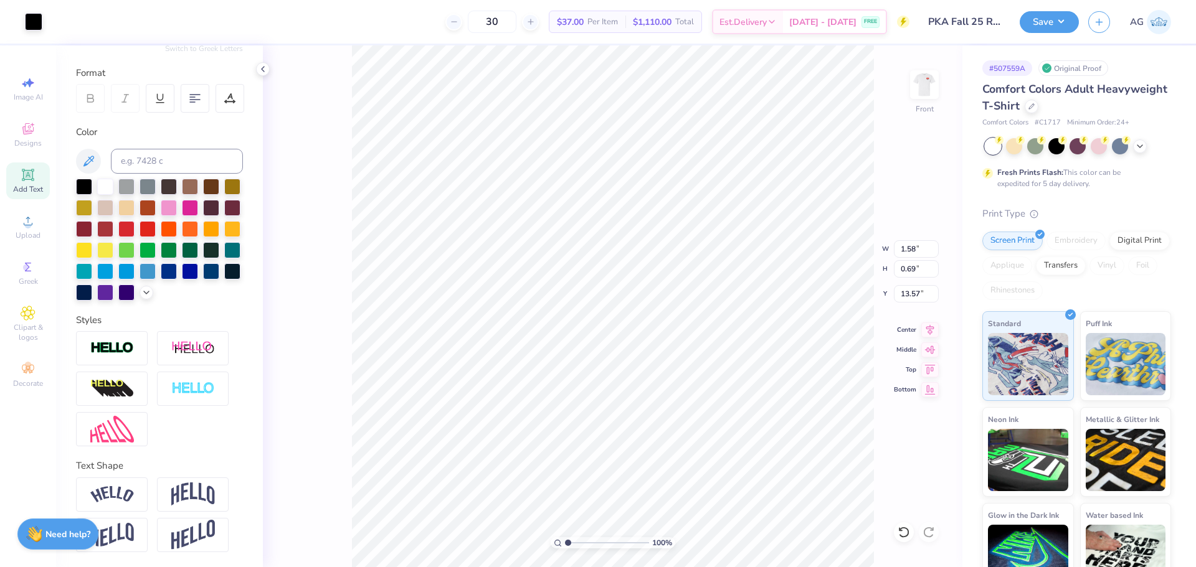
type input "13.57"
type input "0.72"
type input "1.57"
type input "13.13"
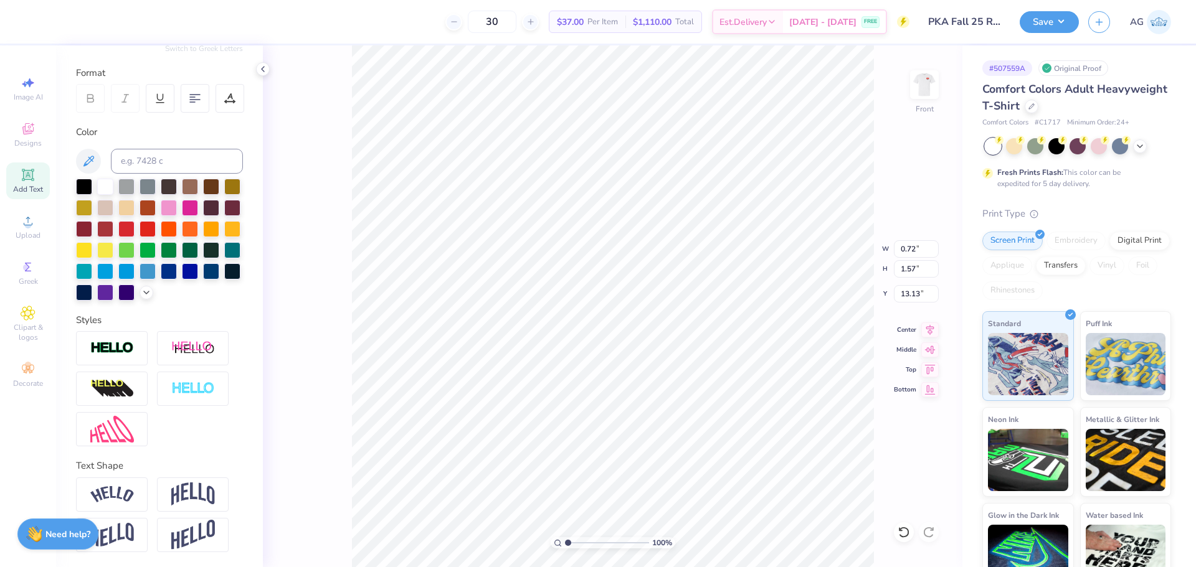
type textarea "Fall Rush"
type input "0.75"
type input "3.22"
type input "12.31"
type input "14.53"
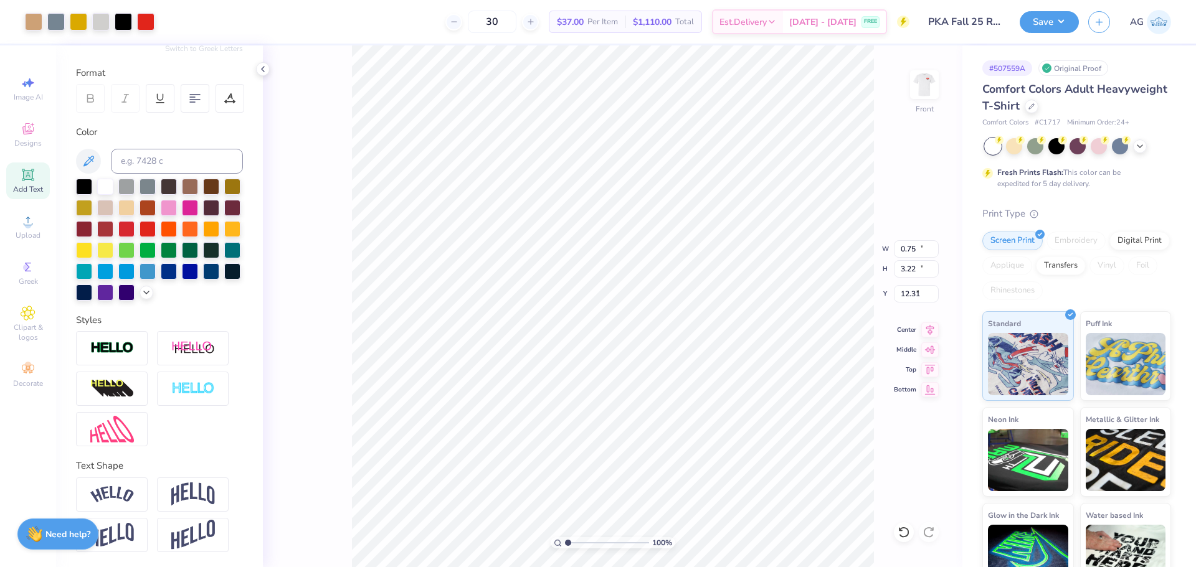
type input "16.47"
type input "5.52"
type input "0.75"
type input "3.22"
type input "12.14"
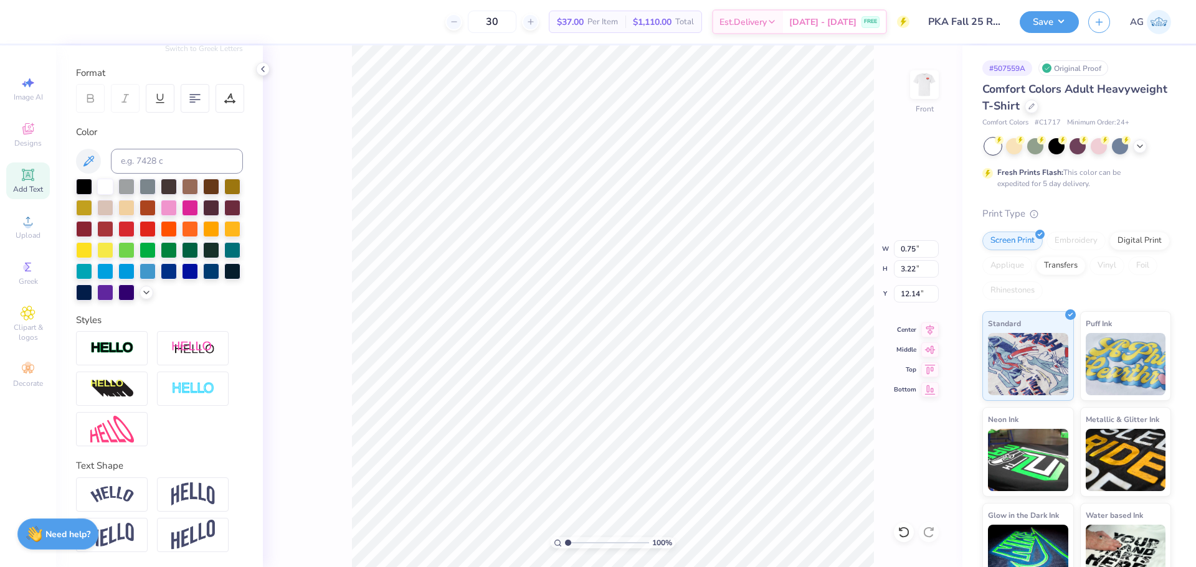
type input "1.80"
type input "7.75"
type input "7.63"
type input "1.73"
type input "7.77"
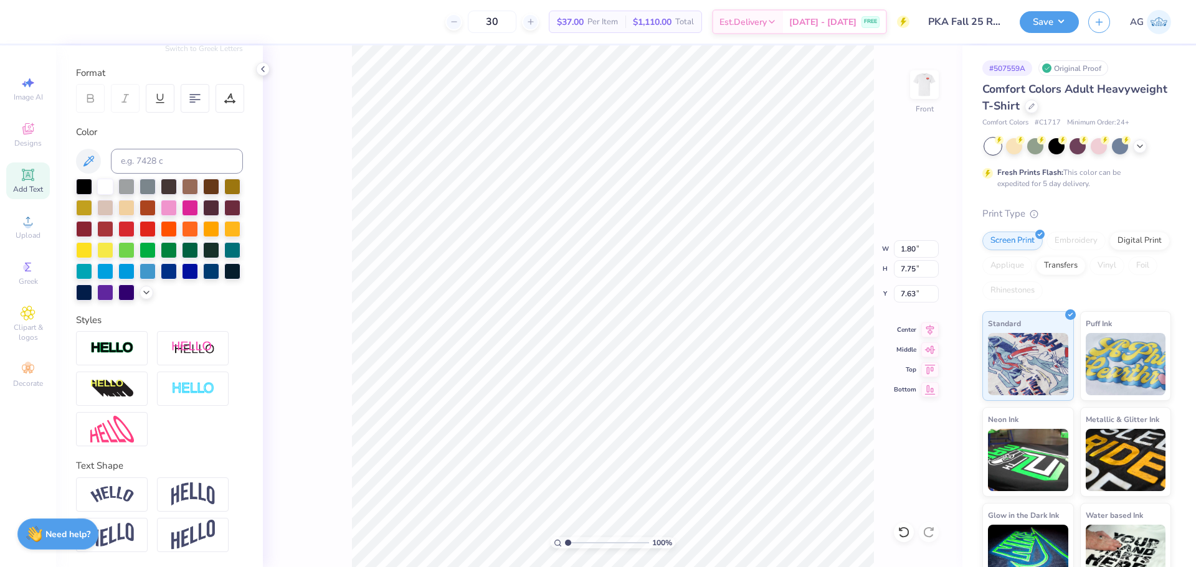
type input "7.61"
type input "3.17"
type input "14.20"
type input "14.53"
type input "16.47"
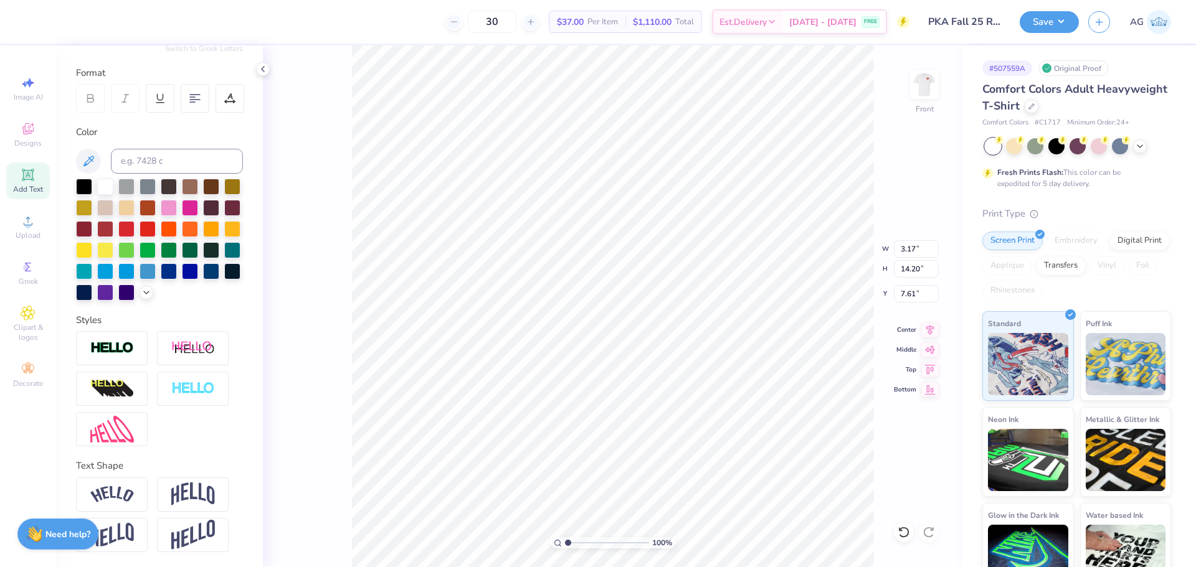
type input "5.52"
type input "14.43"
type input "16.35"
type input "11.84"
type input "13.41"
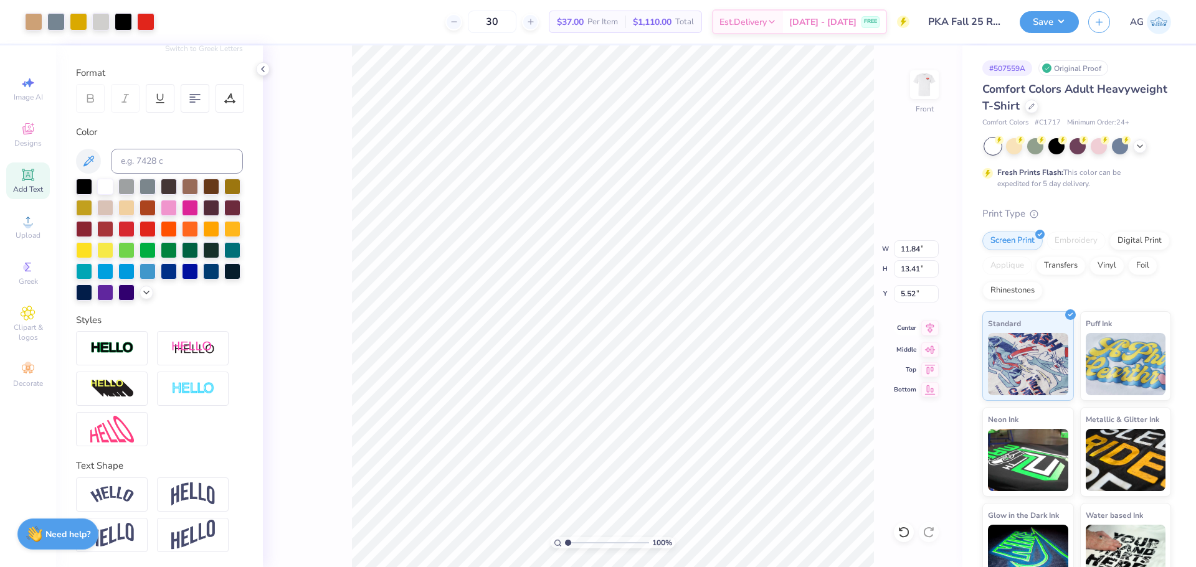
click at [929, 329] on icon at bounding box center [930, 328] width 8 height 11
type input "6.15"
type input "3.17"
type input "14.20"
type input "5.36"
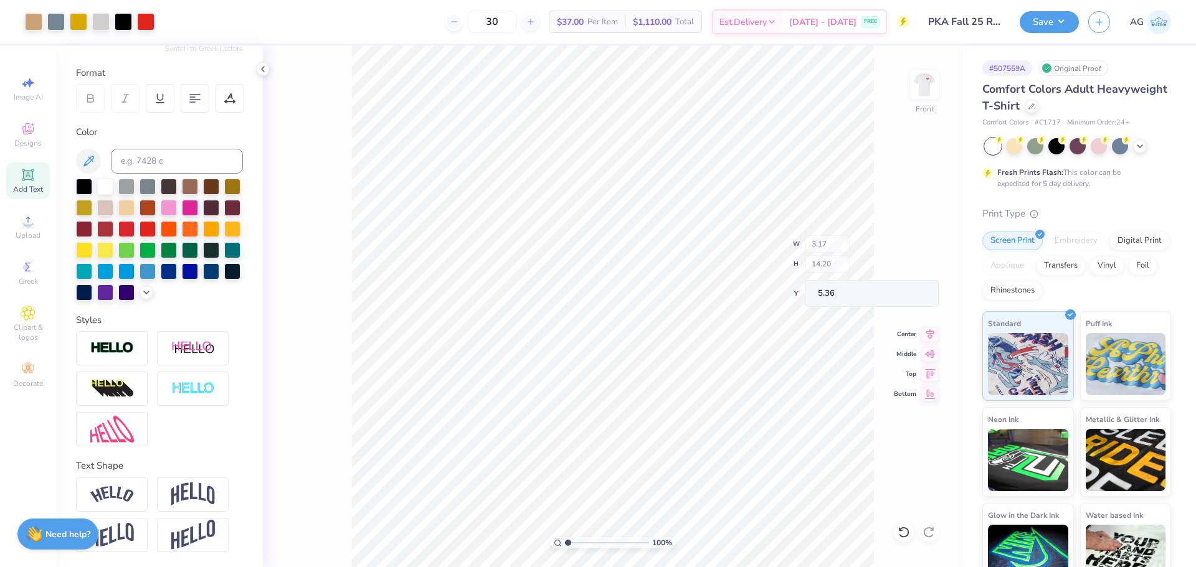
type input "3.01"
type input "13.48"
type input "6.08"
type input "6.15"
click at [908, 242] on input "12.73" at bounding box center [916, 248] width 45 height 17
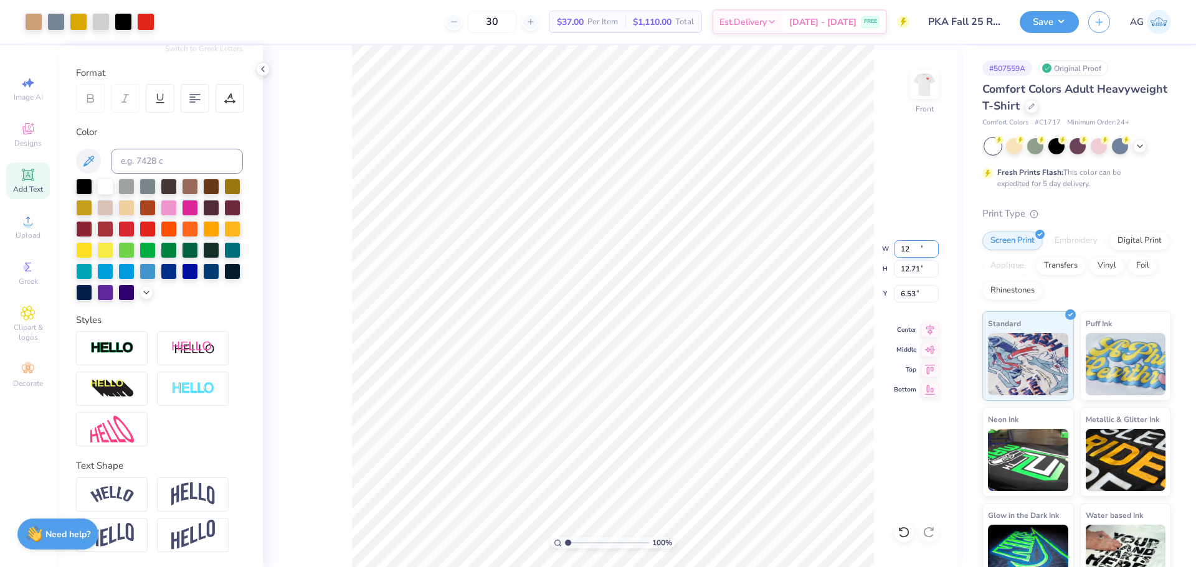
type input "12.00"
type input "12.71"
type input "6.53"
type input "12.50"
type input "13.24"
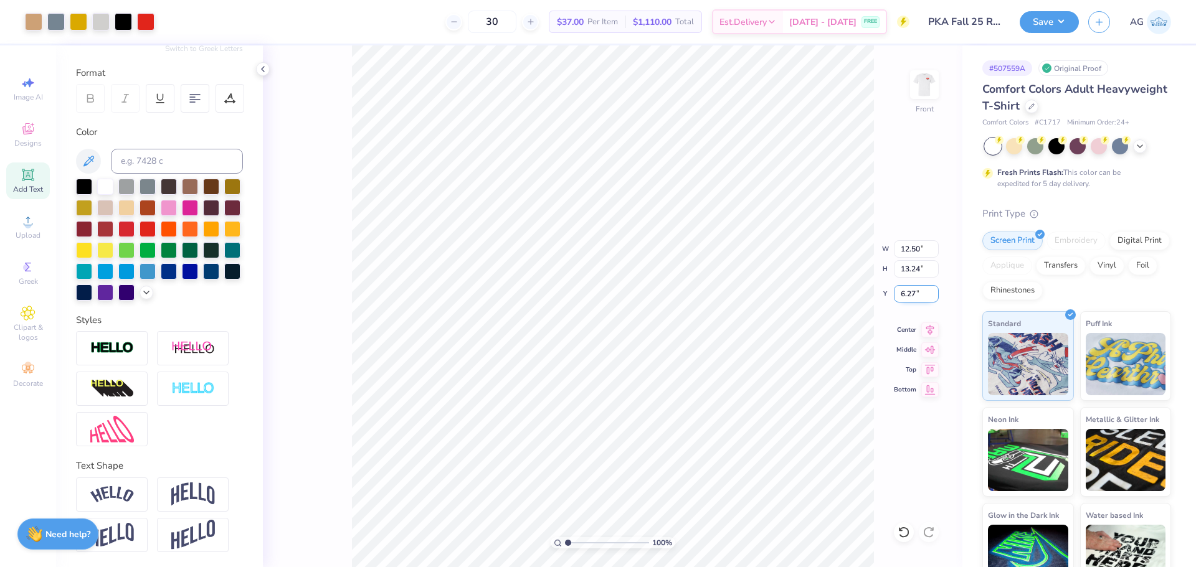
click at [903, 296] on input "6.27" at bounding box center [916, 293] width 45 height 17
type input "3.00"
click at [927, 331] on icon at bounding box center [929, 328] width 17 height 15
click at [907, 531] on icon at bounding box center [903, 532] width 12 height 12
click at [935, 534] on div at bounding box center [929, 532] width 20 height 20
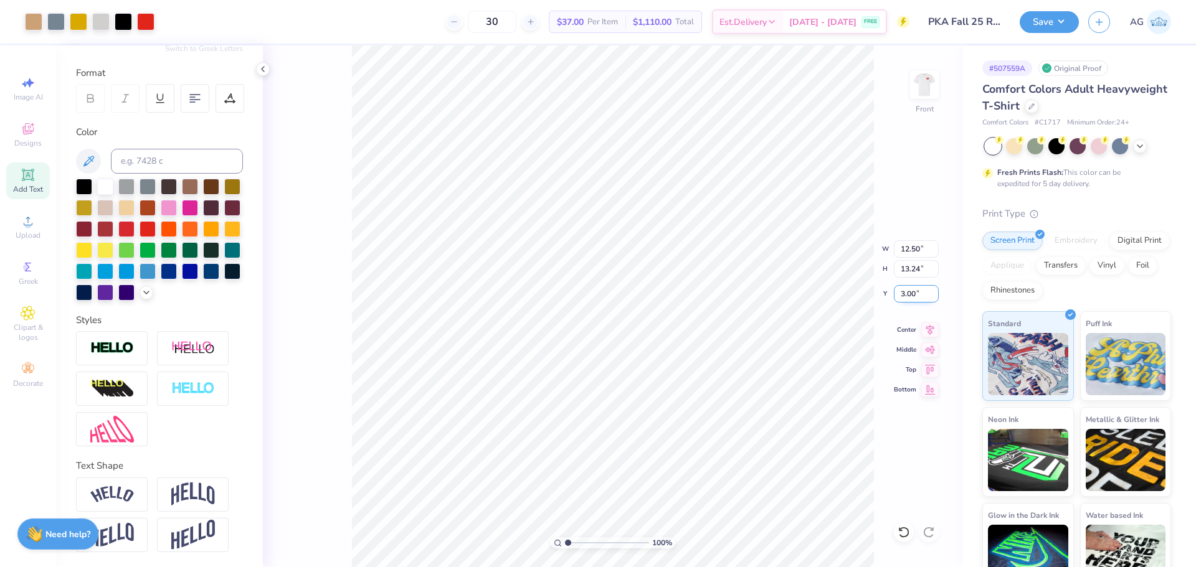
click at [906, 300] on input "3.00" at bounding box center [916, 293] width 45 height 17
drag, startPoint x: 906, startPoint y: 300, endPoint x: 940, endPoint y: 329, distance: 44.6
click at [907, 300] on input "4.00" at bounding box center [916, 293] width 45 height 17
click at [934, 343] on icon at bounding box center [929, 348] width 17 height 15
type input "7.13"
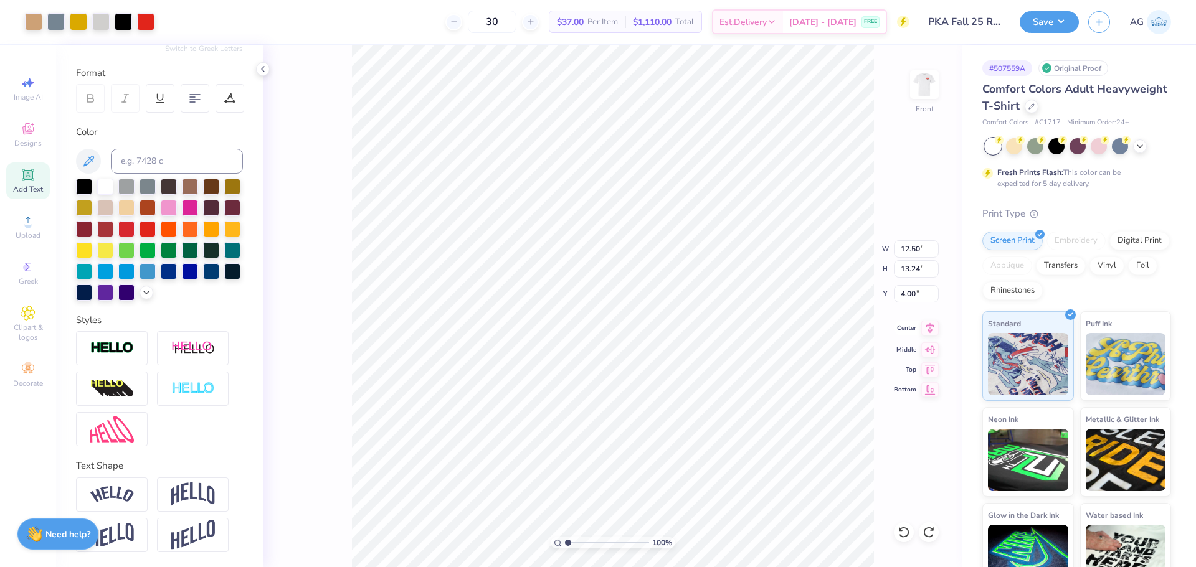
click at [932, 331] on icon at bounding box center [930, 328] width 8 height 11
click at [910, 294] on input "4.00" at bounding box center [916, 293] width 45 height 17
type input "3.00"
click at [933, 325] on icon at bounding box center [930, 328] width 8 height 11
click at [1066, 25] on button "Save" at bounding box center [1048, 22] width 59 height 22
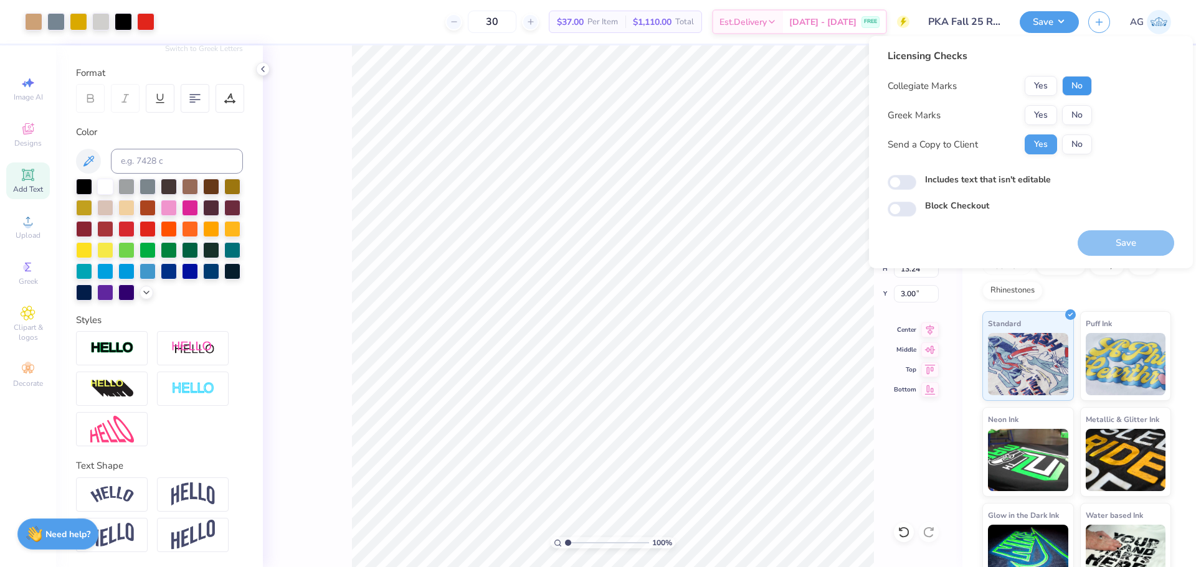
click at [1085, 80] on button "No" at bounding box center [1077, 86] width 30 height 20
click at [1074, 113] on button "No" at bounding box center [1077, 115] width 30 height 20
click at [1130, 250] on button "Save" at bounding box center [1125, 243] width 97 height 26
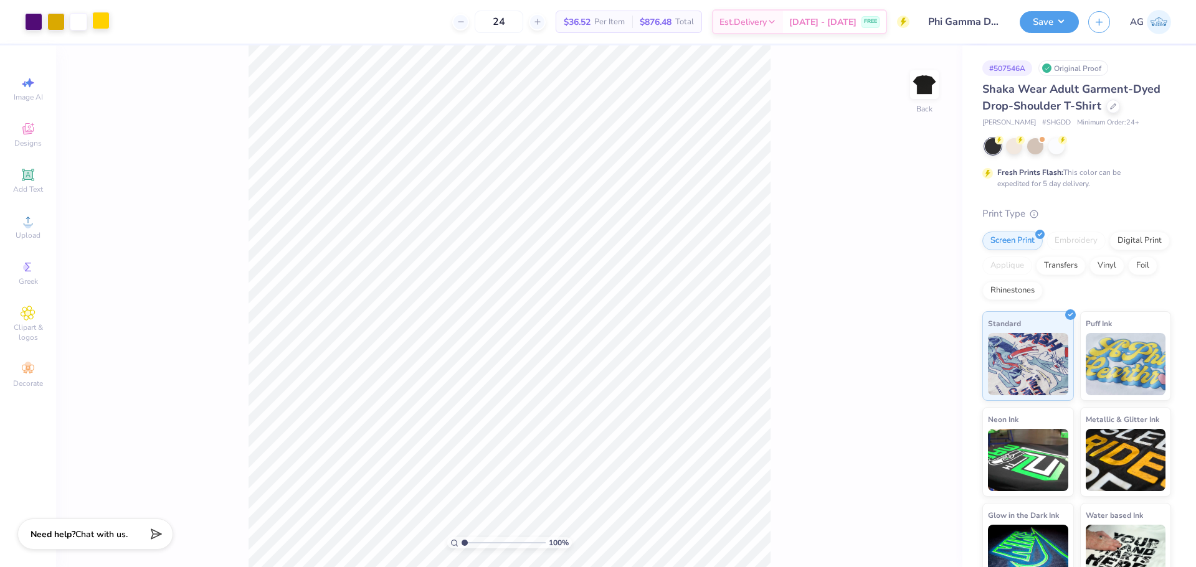
click at [103, 22] on div at bounding box center [100, 20] width 17 height 17
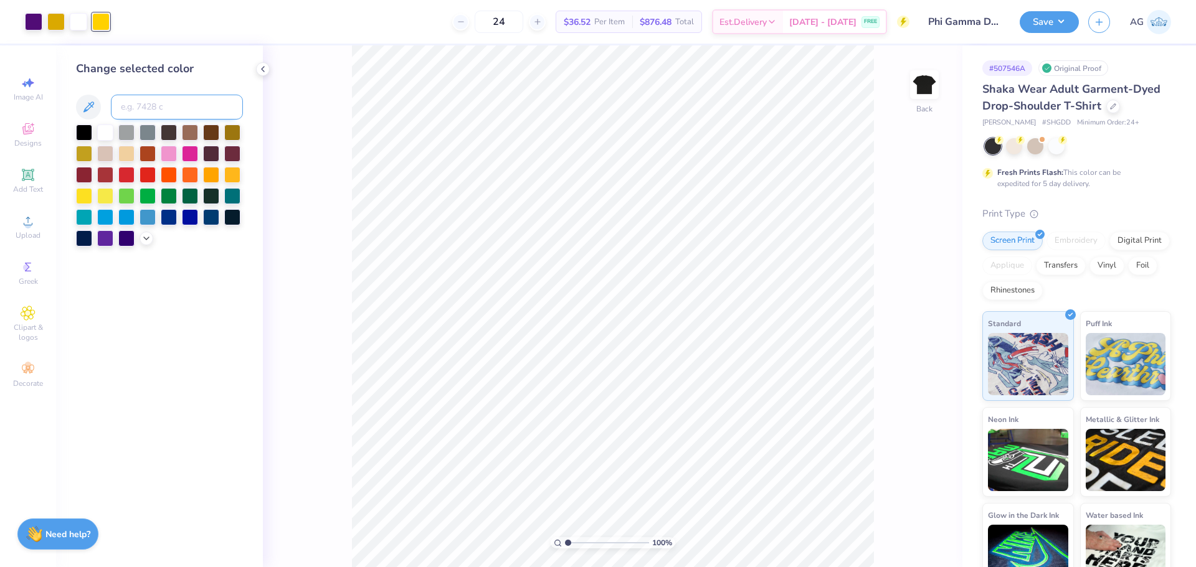
click at [187, 103] on input at bounding box center [177, 107] width 132 height 25
type input "110"
click at [1066, 16] on button "Save" at bounding box center [1048, 20] width 59 height 22
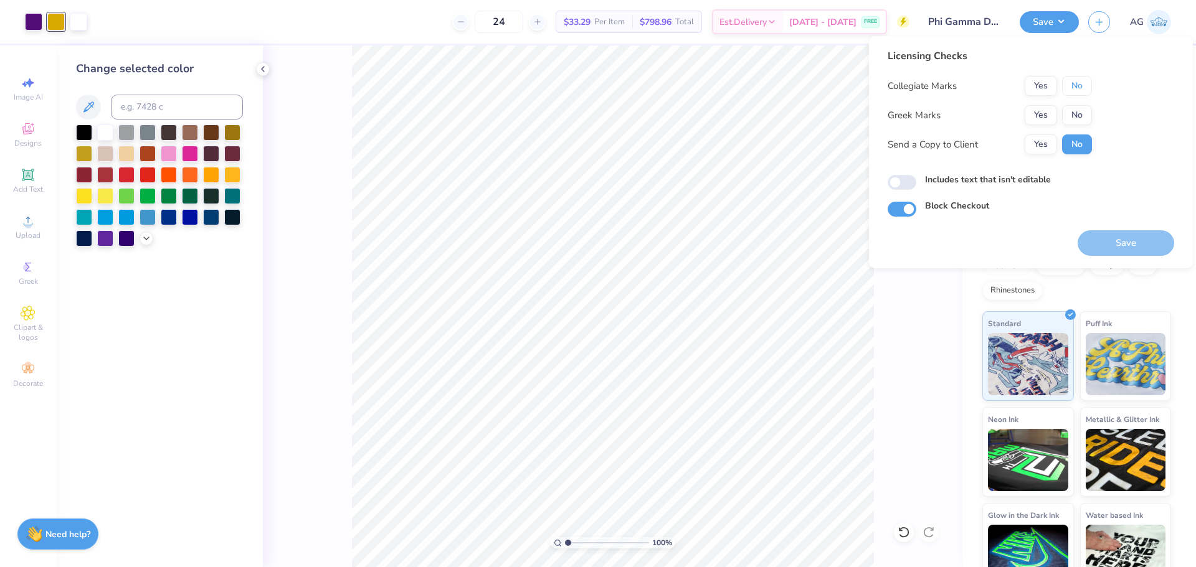
drag, startPoint x: 1088, startPoint y: 84, endPoint x: 1071, endPoint y: 104, distance: 26.1
click at [1087, 84] on button "No" at bounding box center [1077, 86] width 30 height 20
click at [1059, 117] on div "Yes No" at bounding box center [1057, 115] width 67 height 20
click at [1046, 118] on button "Yes" at bounding box center [1040, 115] width 32 height 20
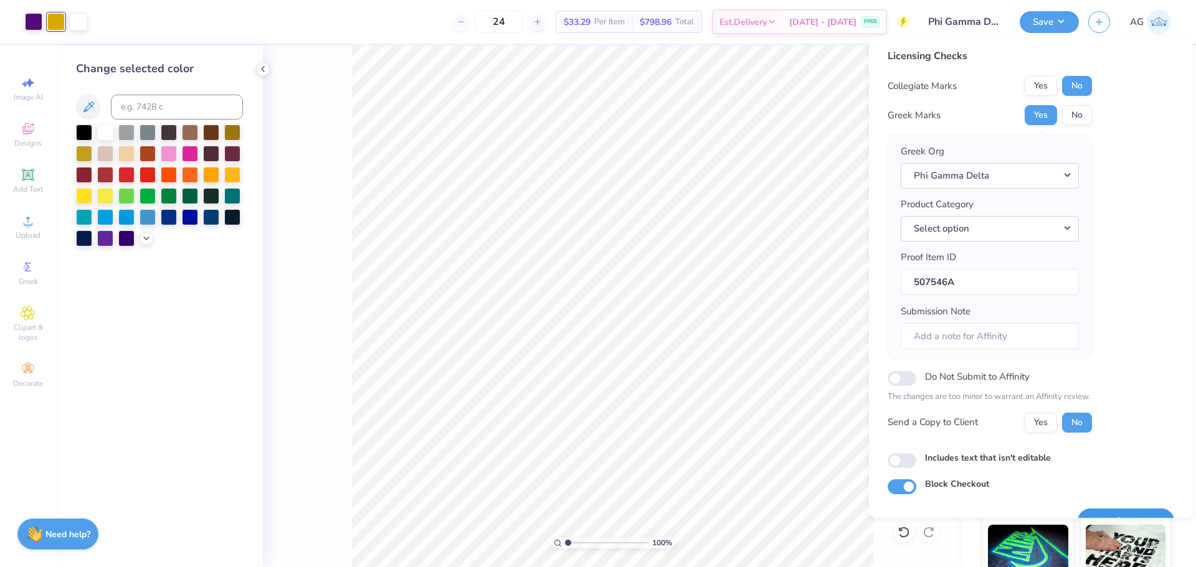
click at [1140, 514] on button "Save" at bounding box center [1125, 522] width 97 height 26
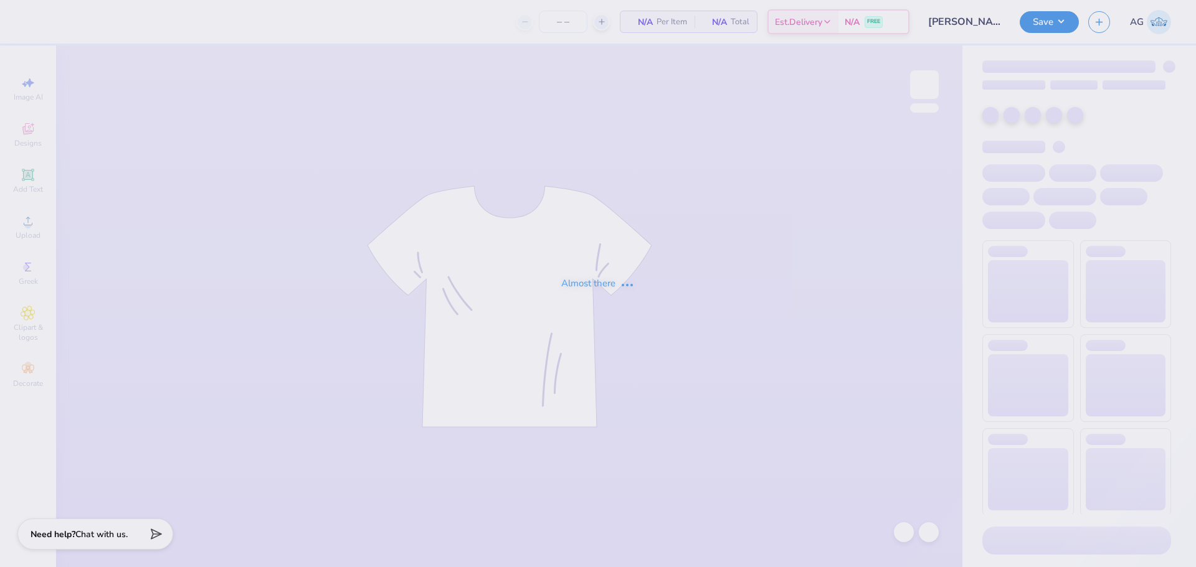
type input "100"
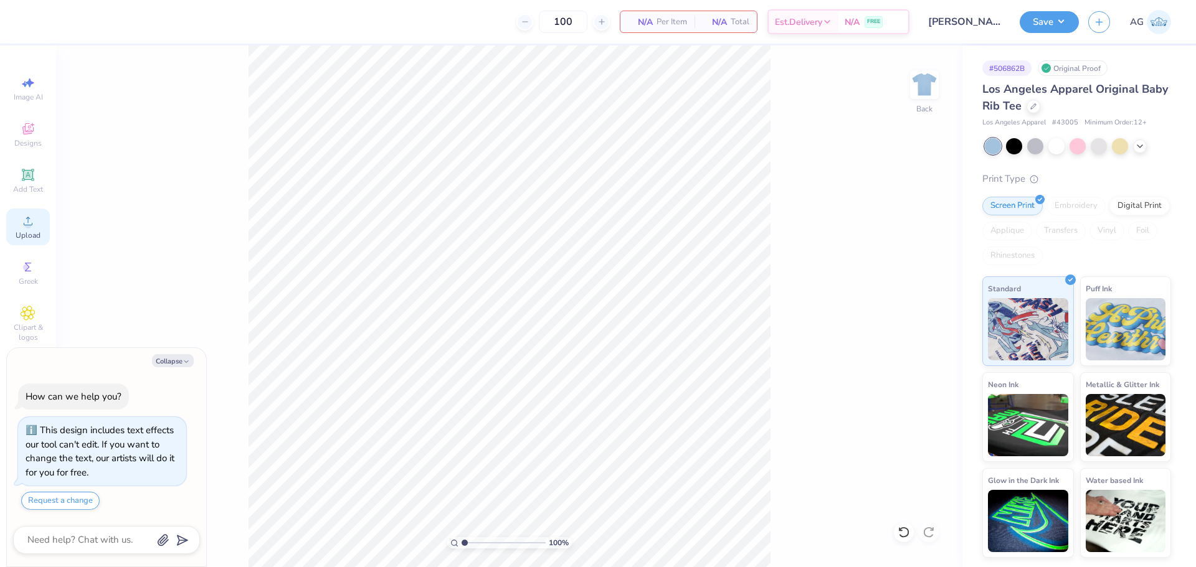
click at [23, 218] on icon at bounding box center [28, 221] width 15 height 15
type textarea "x"
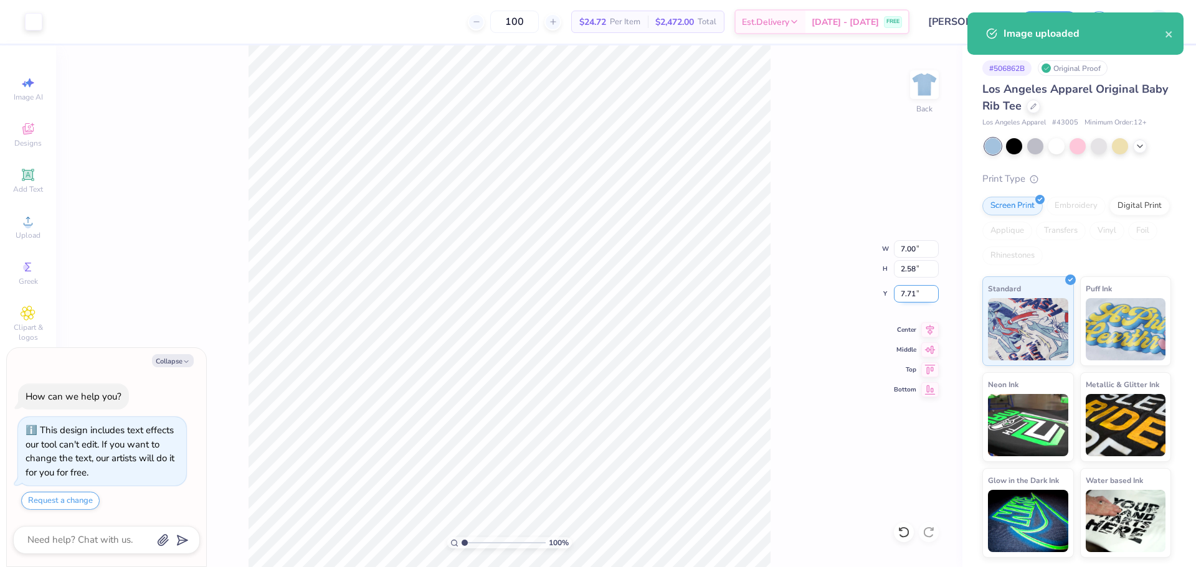
click at [914, 292] on input "7.71" at bounding box center [916, 293] width 45 height 17
type input "3"
type textarea "x"
type input "3.00"
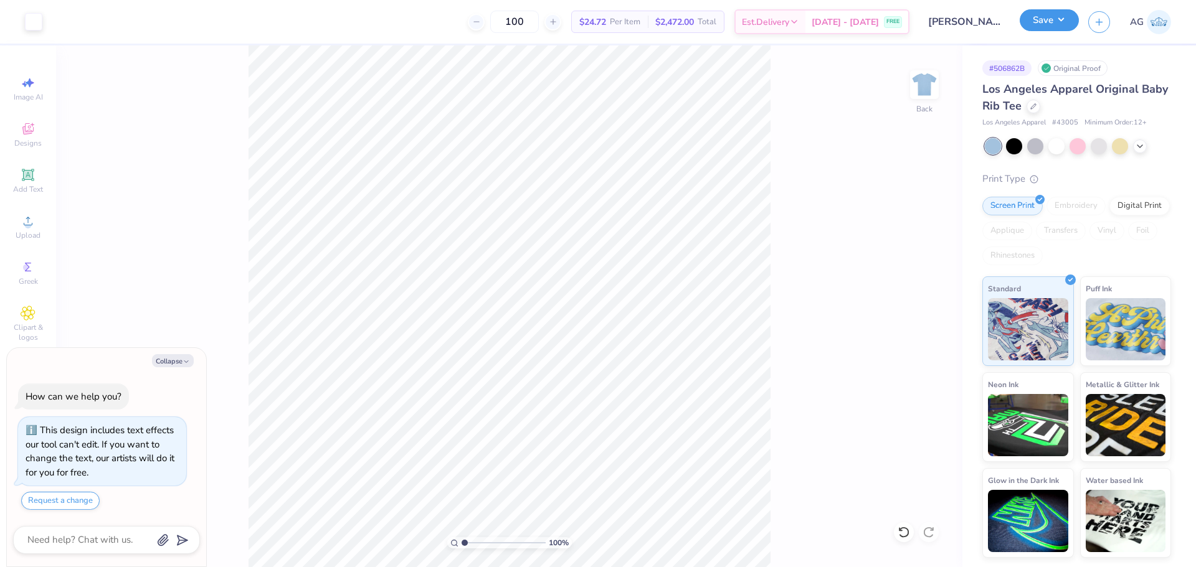
click at [1061, 22] on button "Save" at bounding box center [1048, 20] width 59 height 22
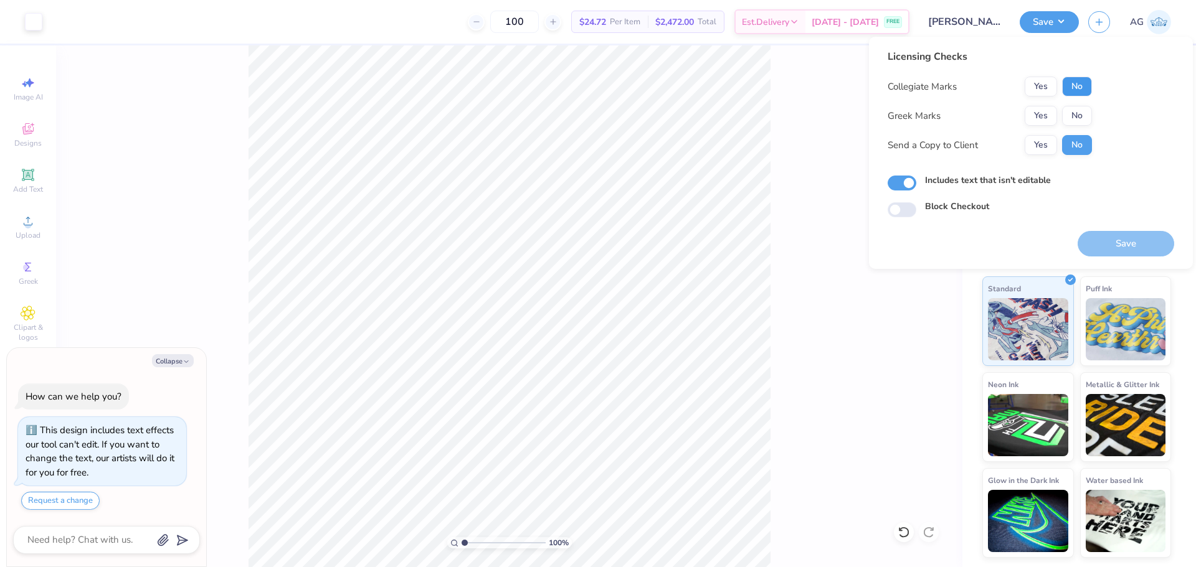
click at [1082, 82] on button "No" at bounding box center [1077, 87] width 30 height 20
click at [1046, 111] on button "Yes" at bounding box center [1040, 116] width 32 height 20
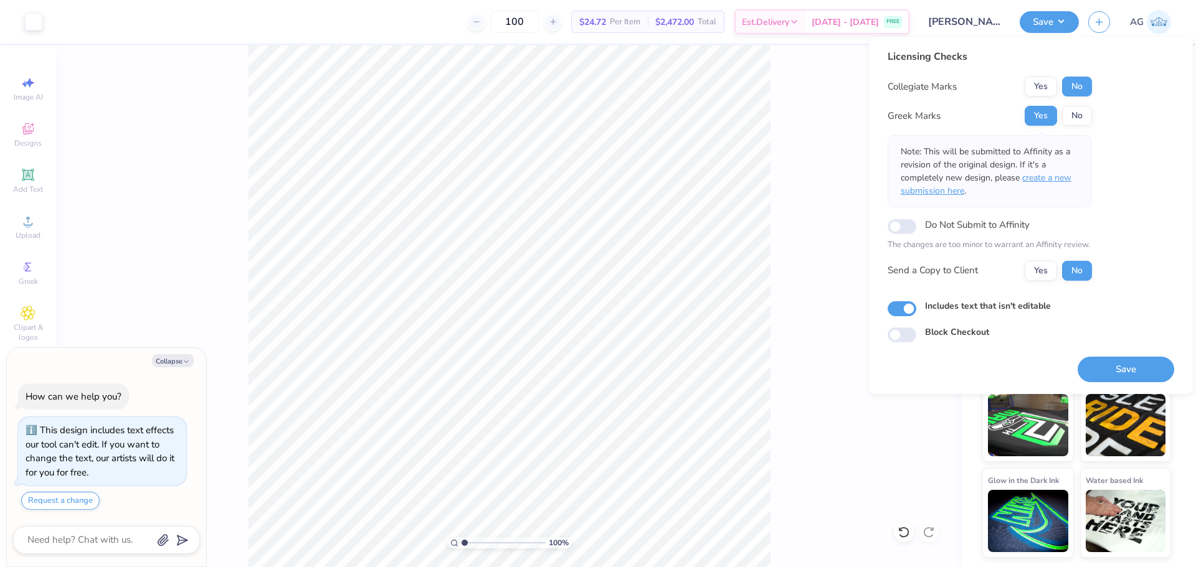
click at [1036, 178] on span "create a new submission here" at bounding box center [986, 184] width 171 height 25
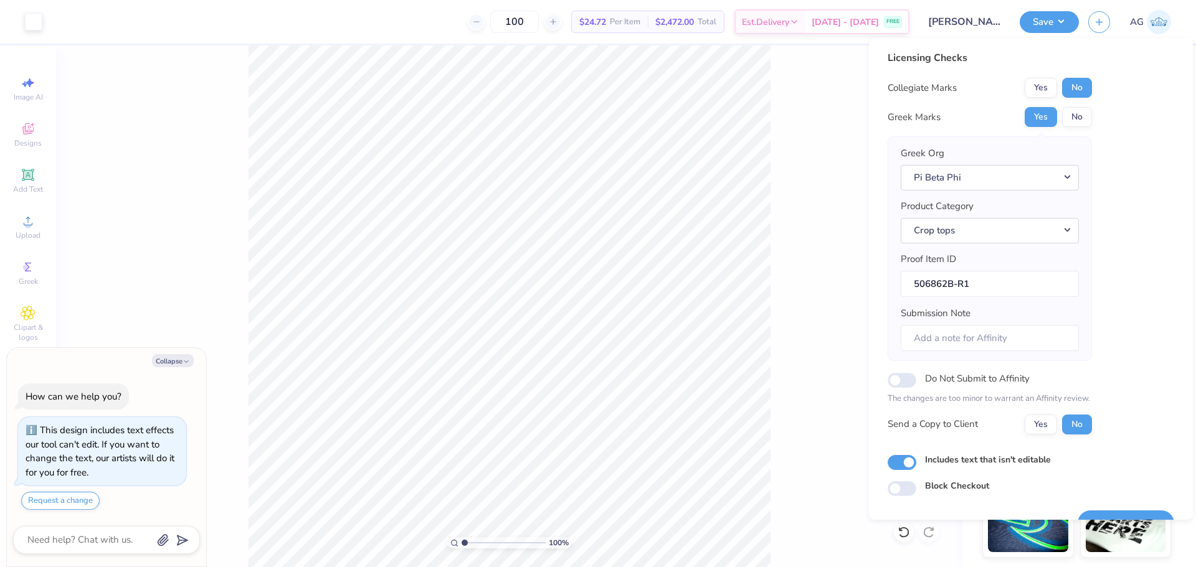
scroll to position [28, 0]
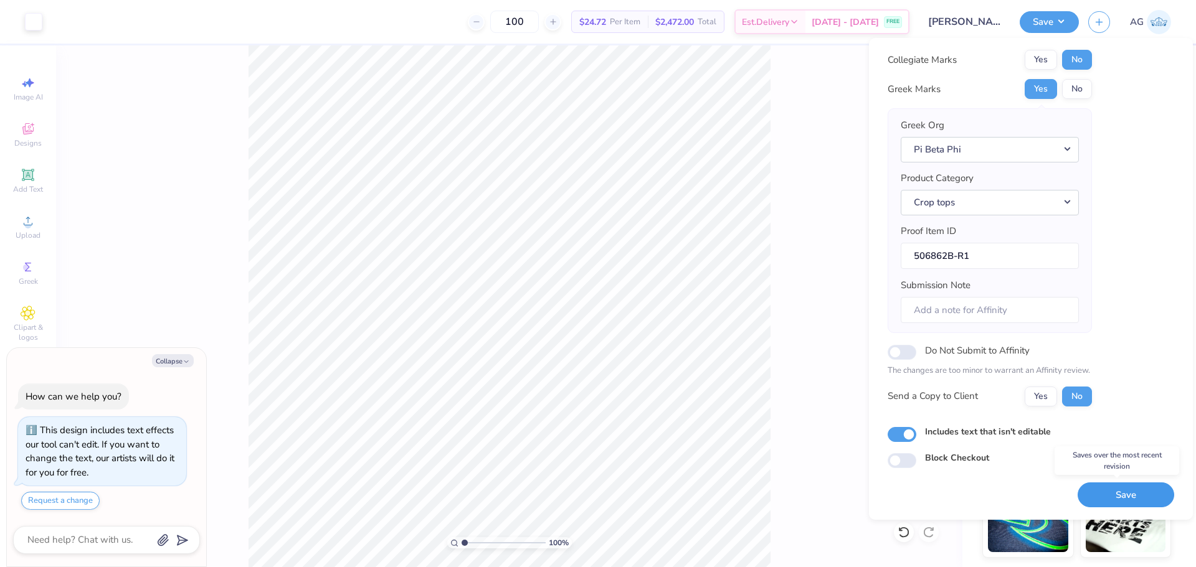
click at [1138, 504] on button "Save" at bounding box center [1125, 496] width 97 height 26
click at [801, 389] on div "100 % Back" at bounding box center [509, 306] width 906 height 522
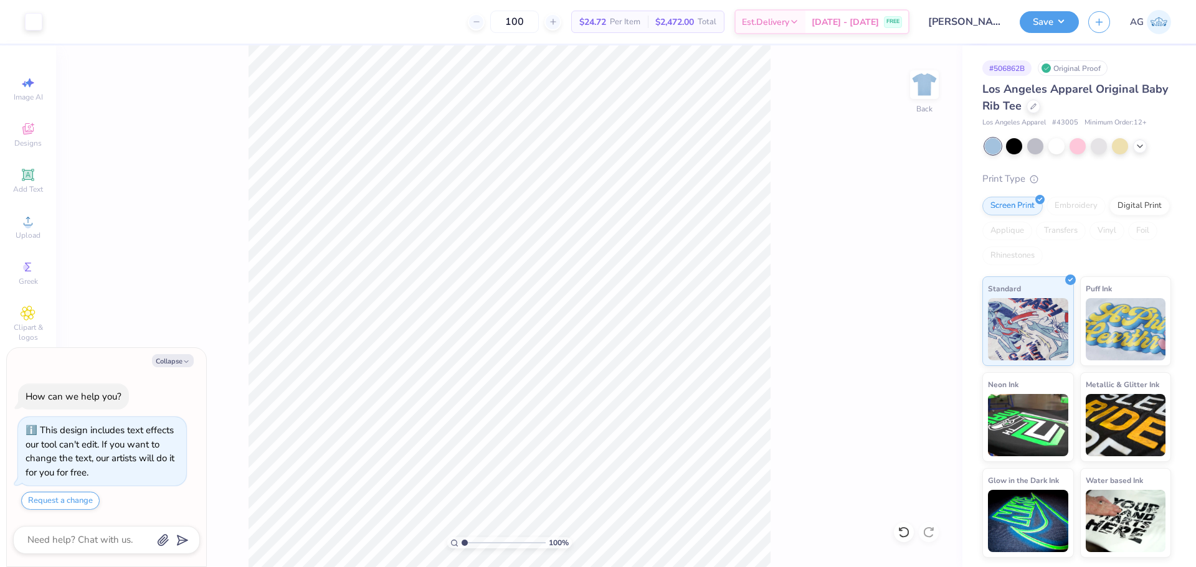
type textarea "x"
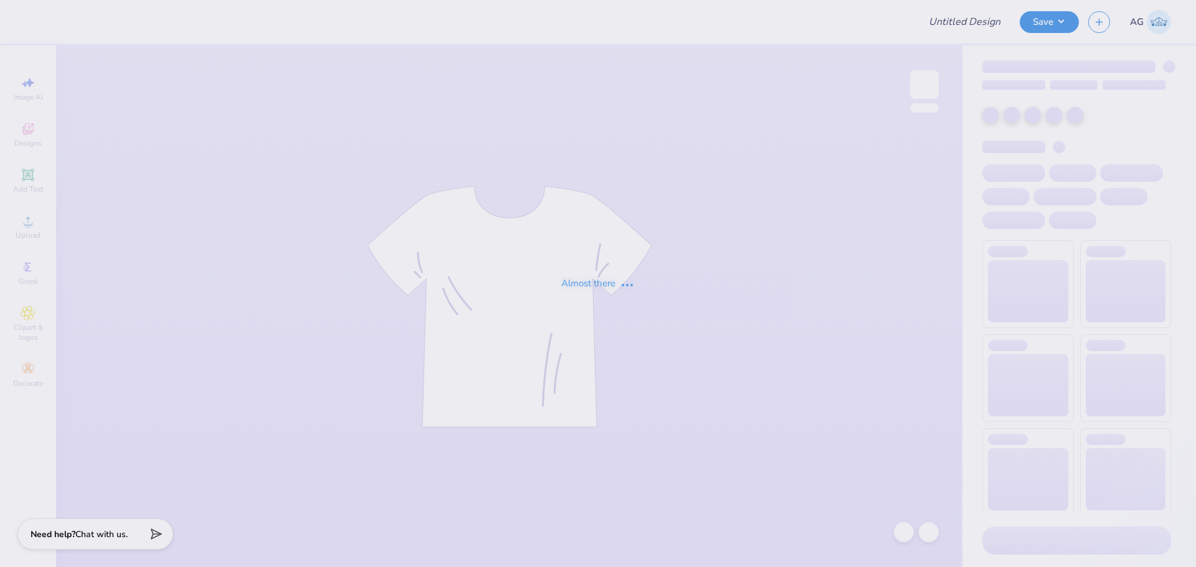
type input "[PERSON_NAME] - Pi Beta Phi"
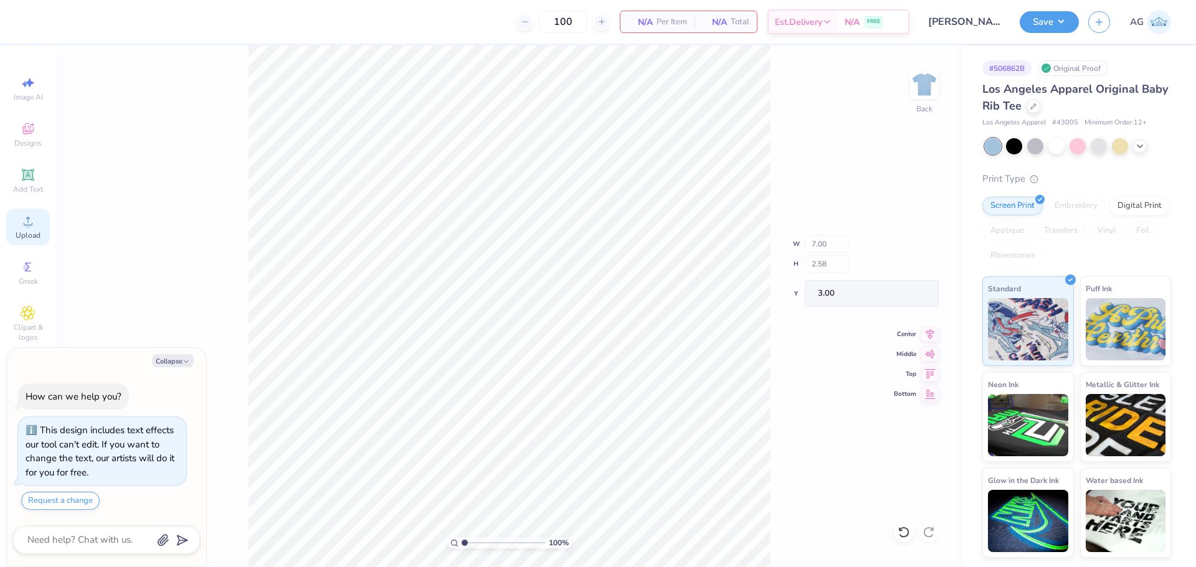
click at [32, 231] on span "Upload" at bounding box center [28, 235] width 25 height 10
type textarea "x"
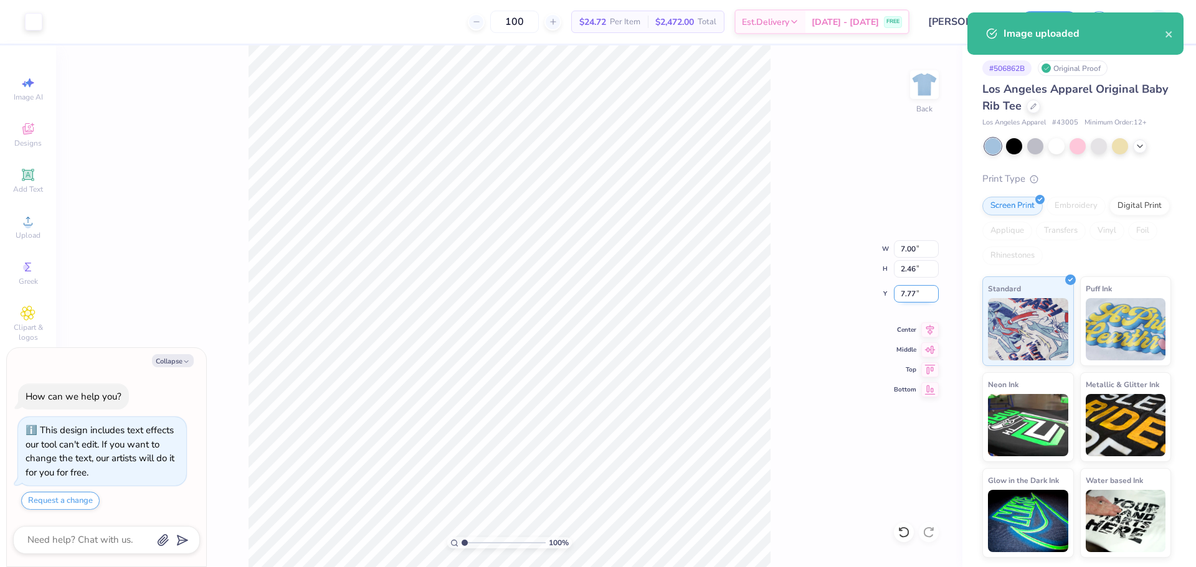
click at [909, 292] on input "7.77" at bounding box center [916, 293] width 45 height 17
type input "3"
type textarea "x"
type input "3.00"
click at [1169, 36] on icon "close" at bounding box center [1169, 34] width 9 height 10
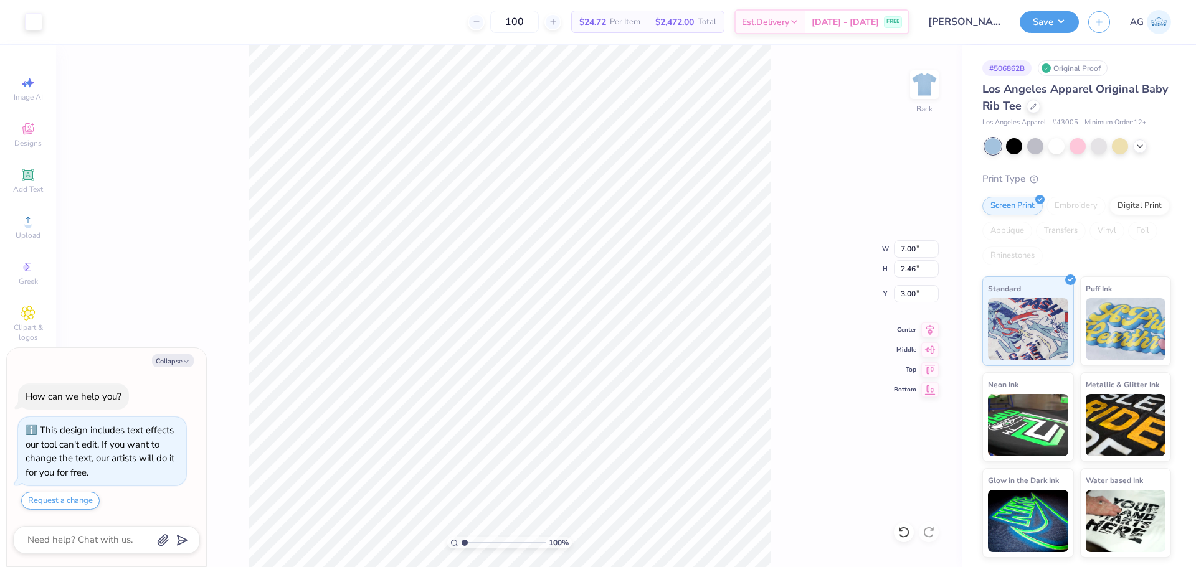
click at [1041, 22] on div "Image uploaded" at bounding box center [1075, 38] width 221 height 57
click at [1046, 27] on div "Image uploaded" at bounding box center [1075, 38] width 221 height 57
click at [1051, 29] on button "Save" at bounding box center [1048, 20] width 59 height 22
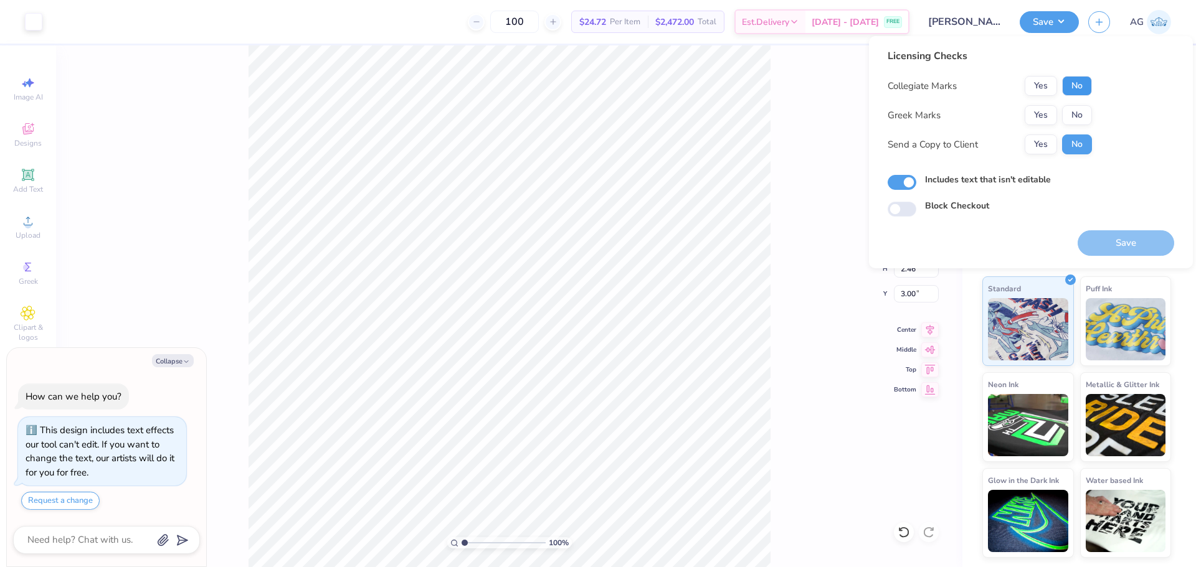
click at [1080, 85] on button "No" at bounding box center [1077, 86] width 30 height 20
click at [1049, 113] on button "Yes" at bounding box center [1040, 115] width 32 height 20
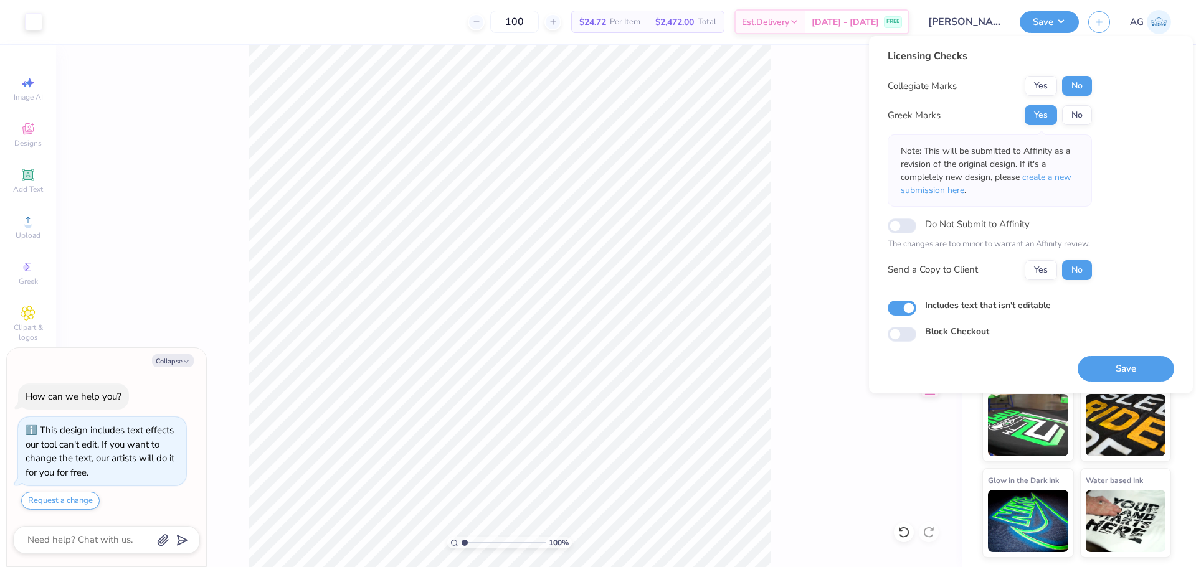
click at [1146, 392] on div "Licensing Checks Collegiate Marks Yes No Greek Marks Yes No Note: This will be …" at bounding box center [1031, 214] width 324 height 357
click at [1137, 373] on button "Save" at bounding box center [1125, 369] width 97 height 26
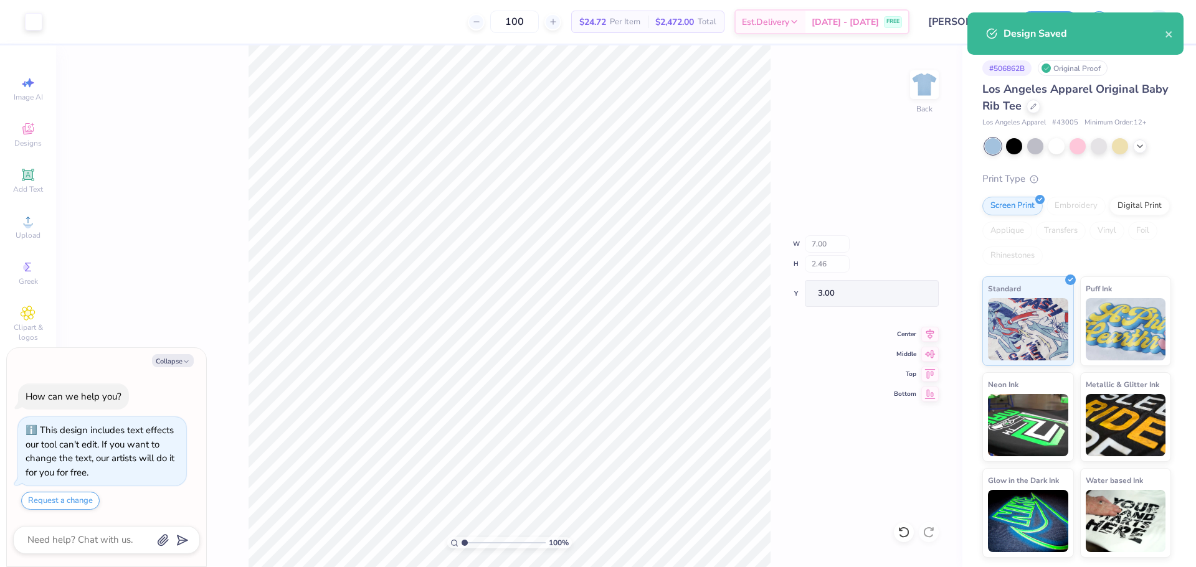
type textarea "x"
